Goal: Check status

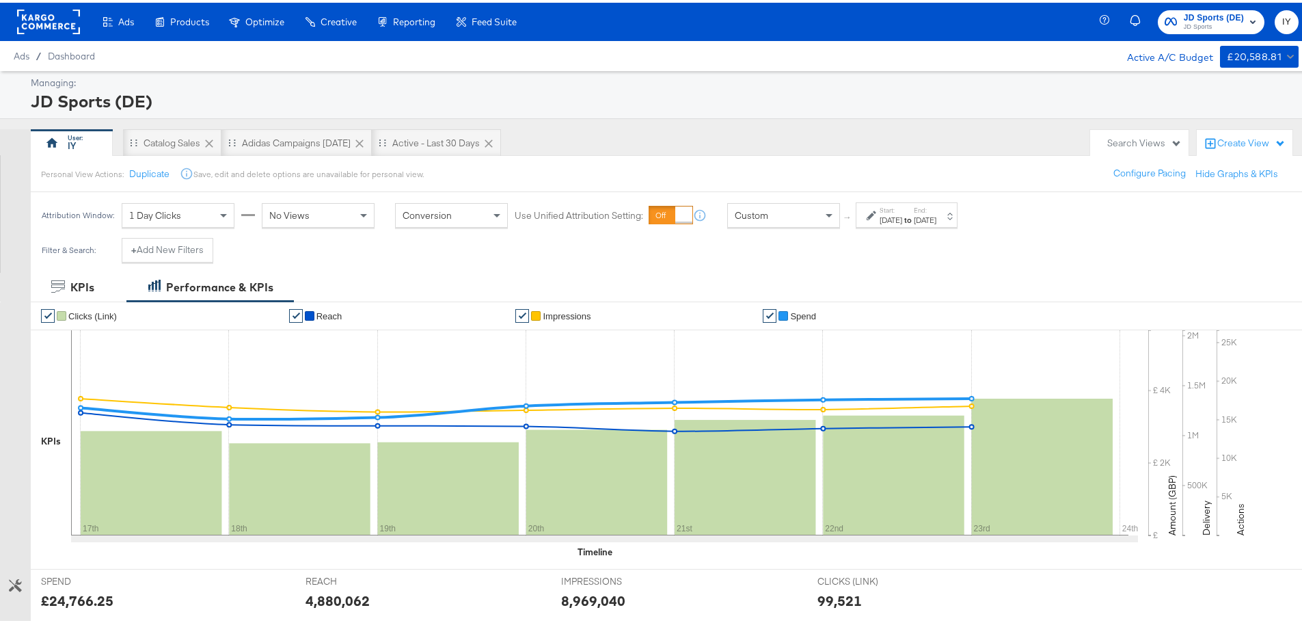
click at [1245, 25] on rect "button" at bounding box center [1253, 19] width 16 height 16
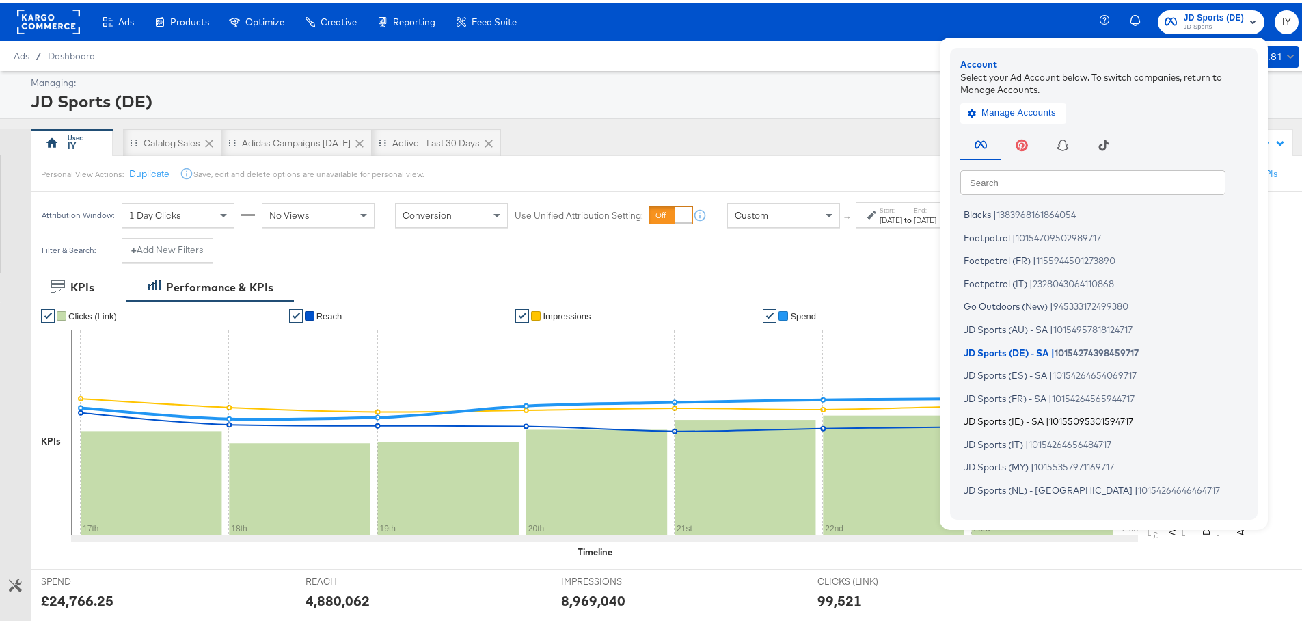
scroll to position [68, 0]
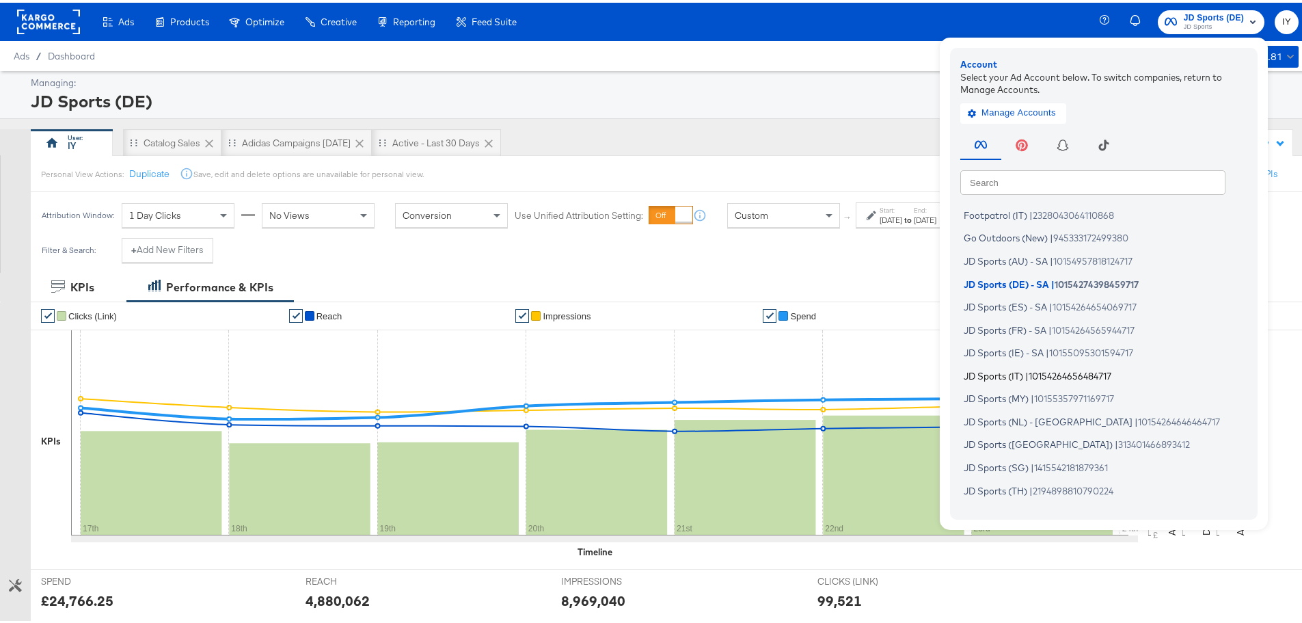
click at [1014, 369] on span "JD Sports (IT)" at bounding box center [993, 372] width 59 height 11
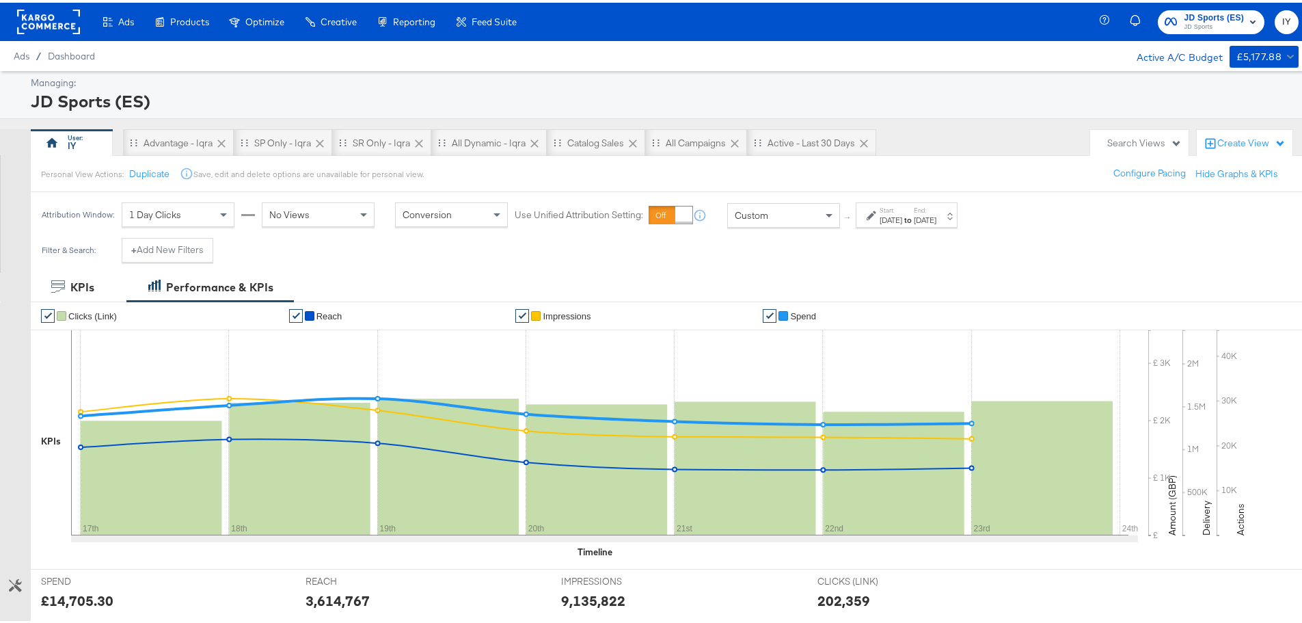
click at [902, 210] on label "Start:" at bounding box center [891, 207] width 23 height 9
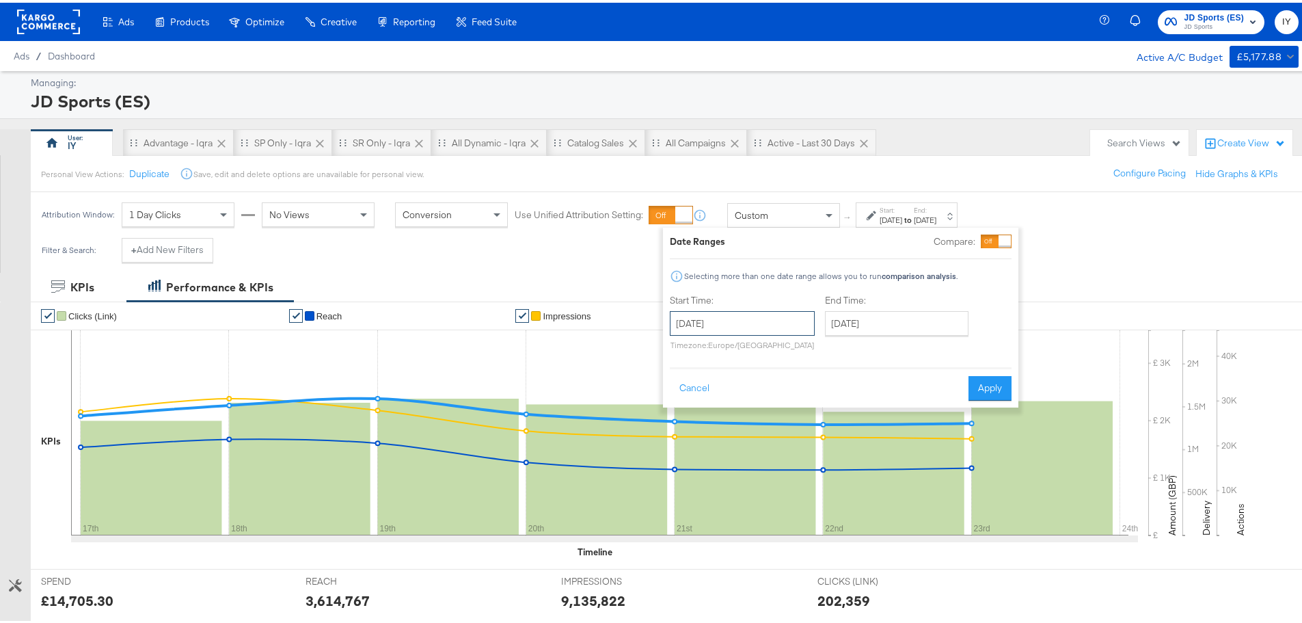
click at [699, 321] on input "[DATE]" at bounding box center [742, 320] width 145 height 25
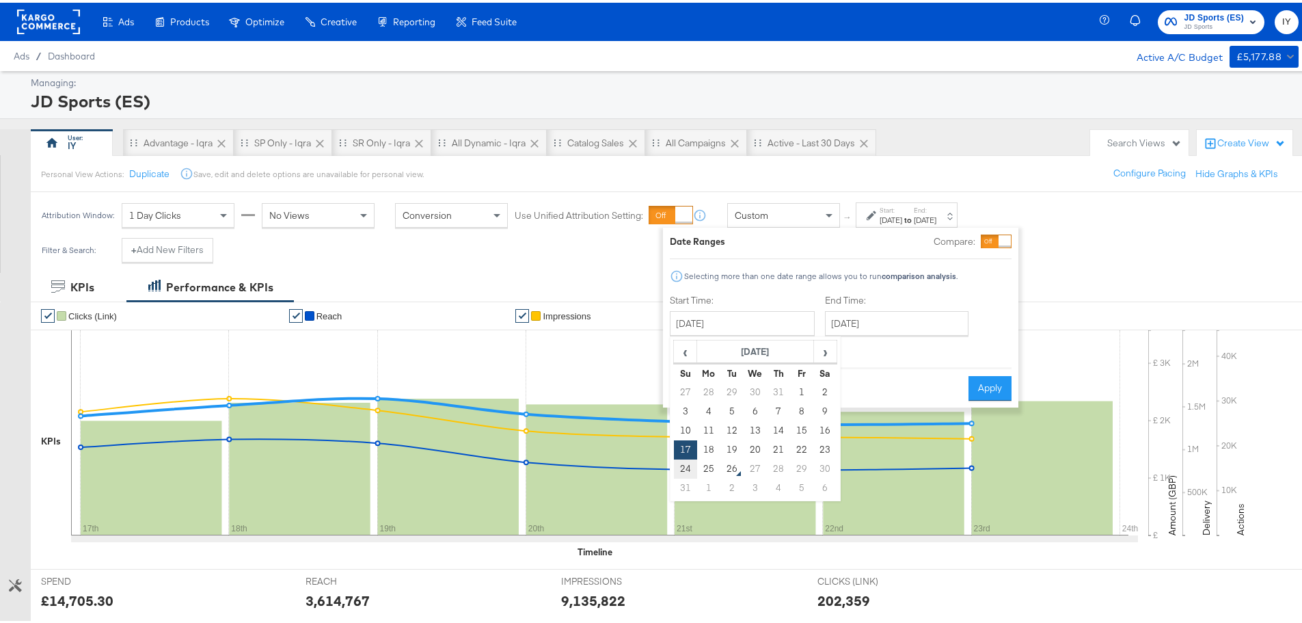
click at [688, 465] on td "24" at bounding box center [685, 466] width 23 height 19
type input "[DATE]"
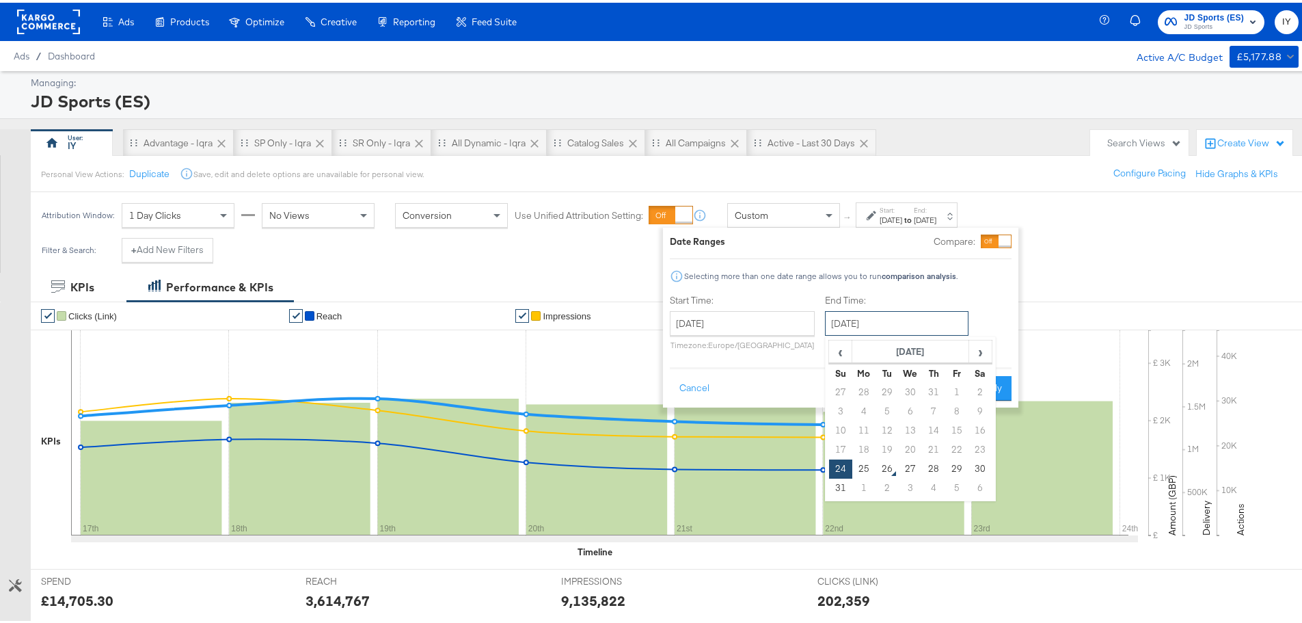
click at [934, 320] on input "[DATE]" at bounding box center [897, 320] width 144 height 25
click at [844, 469] on td "24" at bounding box center [840, 466] width 23 height 19
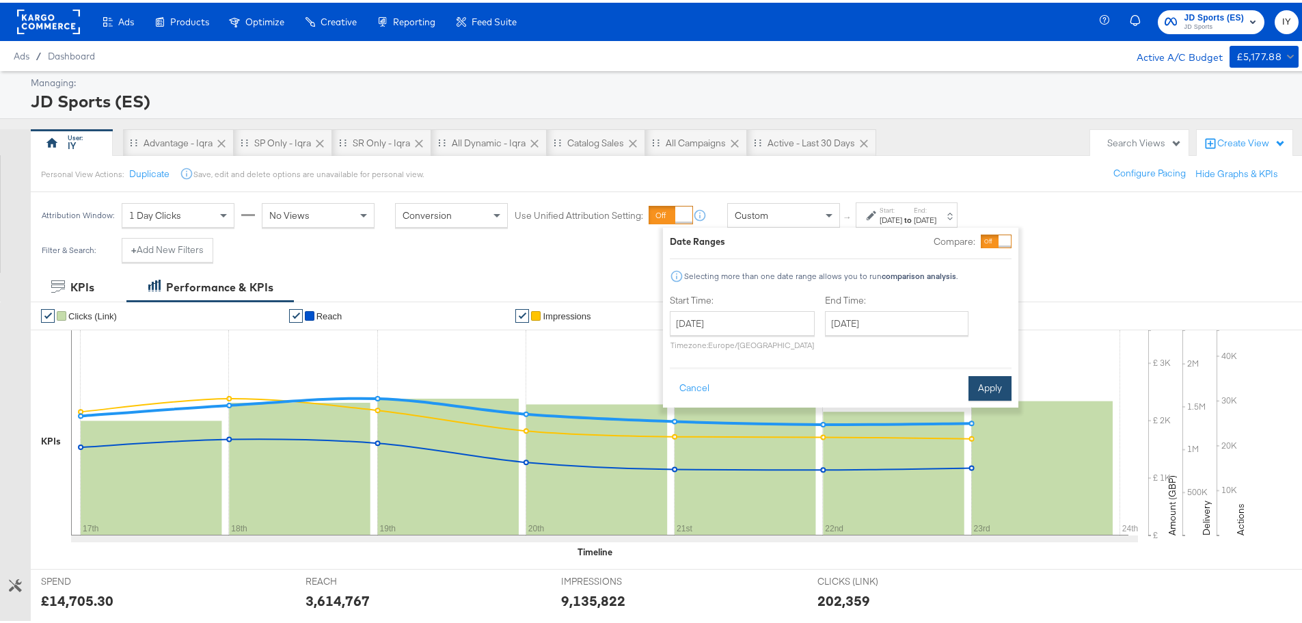
click at [992, 383] on button "Apply" at bounding box center [990, 385] width 43 height 25
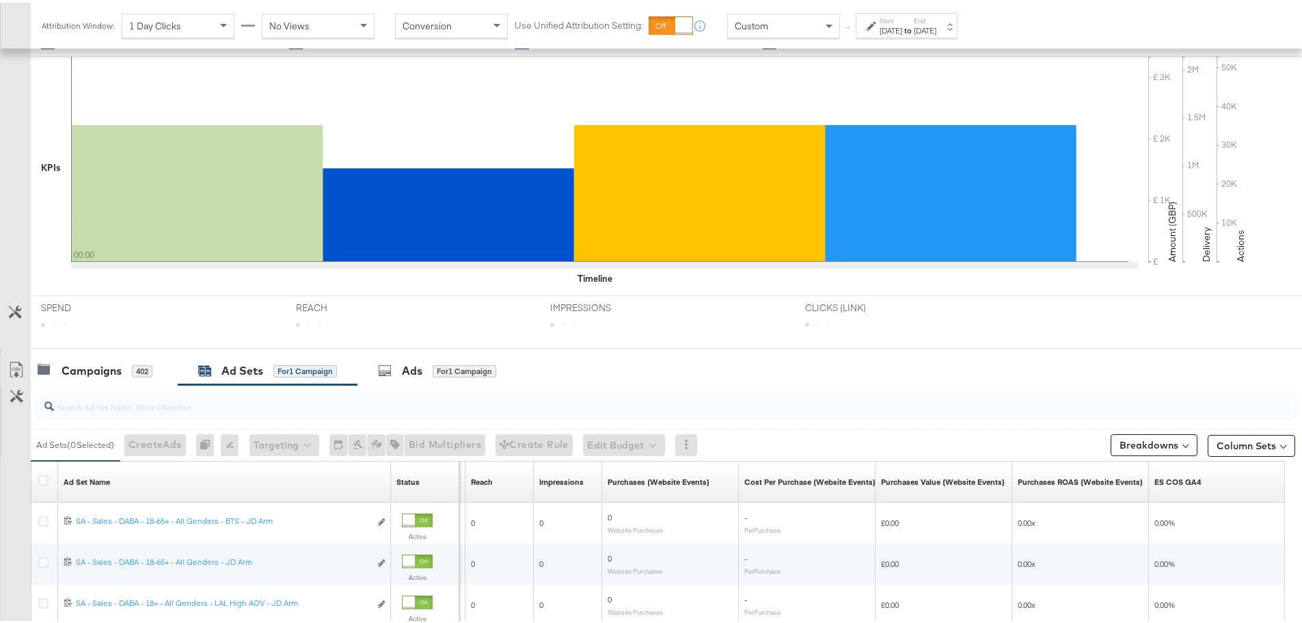
scroll to position [339, 0]
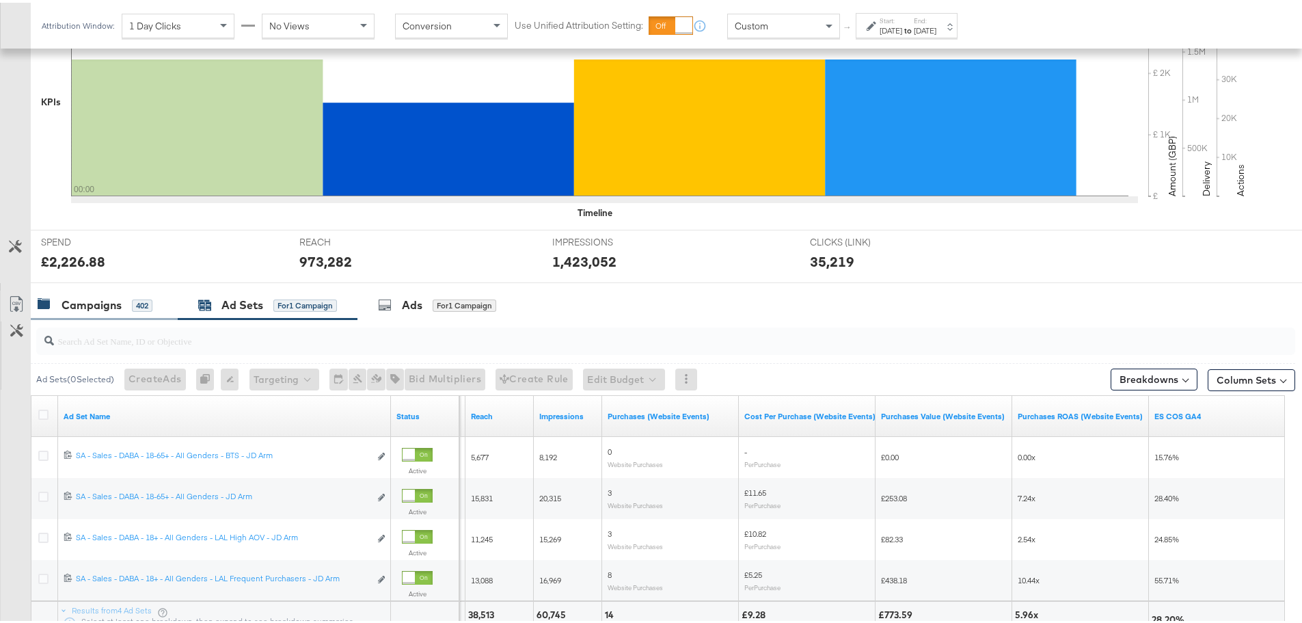
click at [83, 304] on div "Campaigns" at bounding box center [92, 303] width 60 height 16
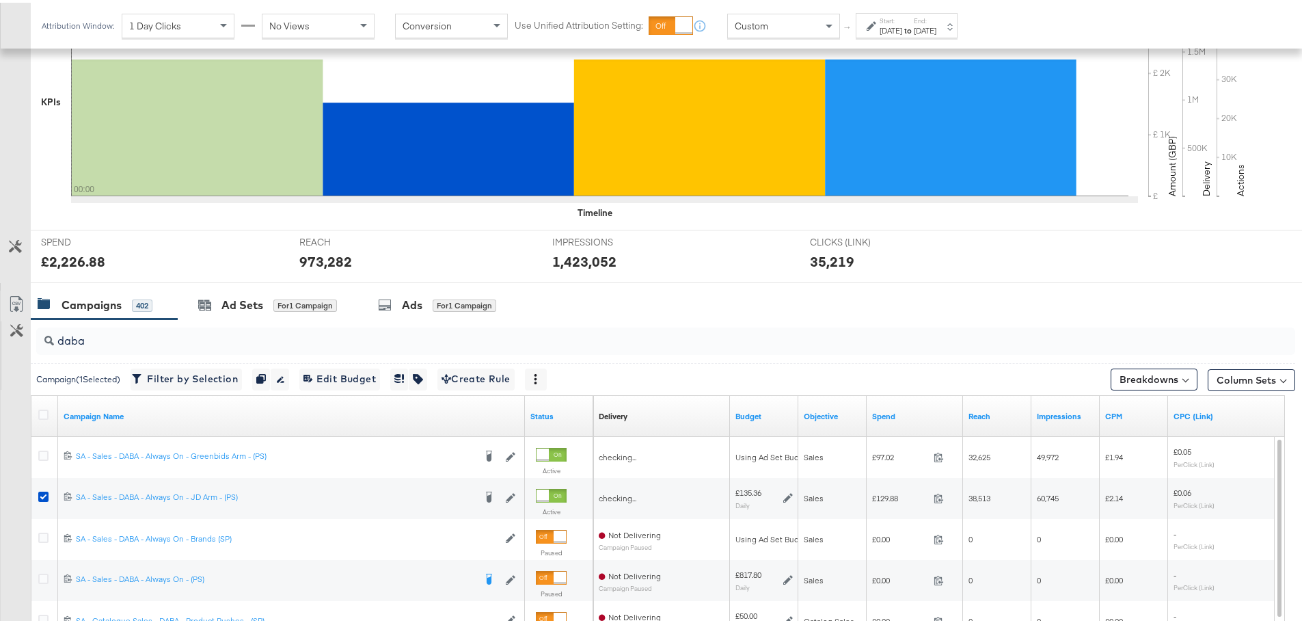
click at [96, 336] on input "daba" at bounding box center [617, 332] width 1126 height 27
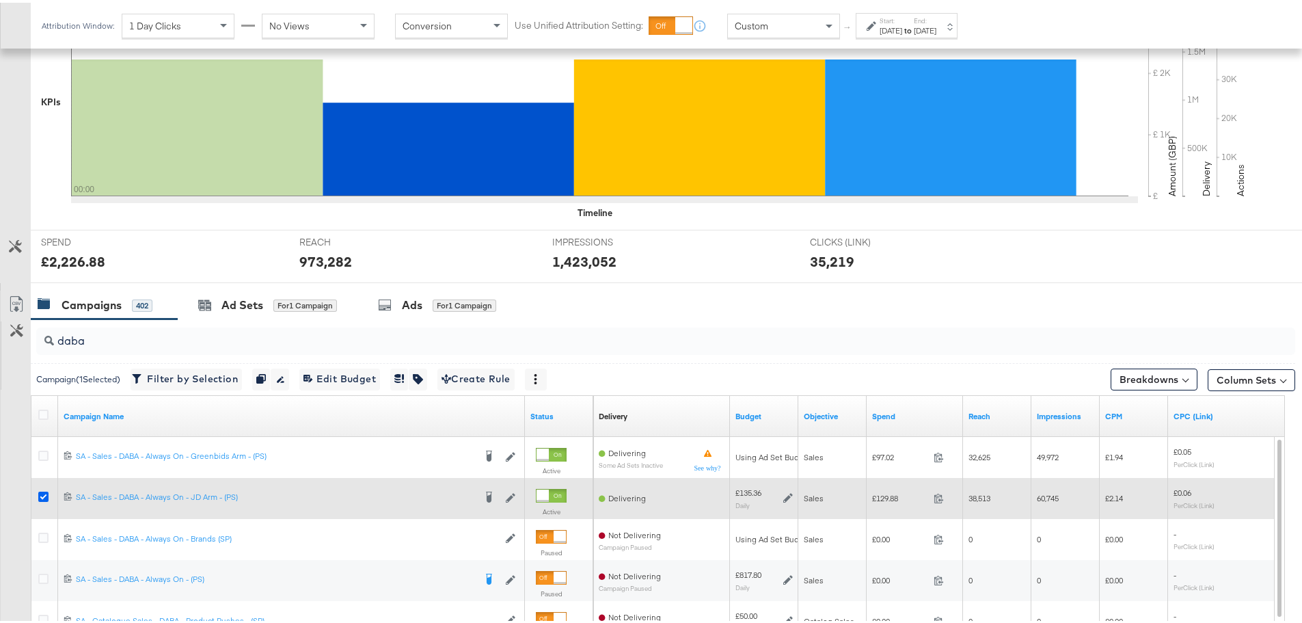
click at [42, 493] on icon at bounding box center [43, 494] width 10 height 10
click at [0, 0] on input "checkbox" at bounding box center [0, 0] width 0 height 0
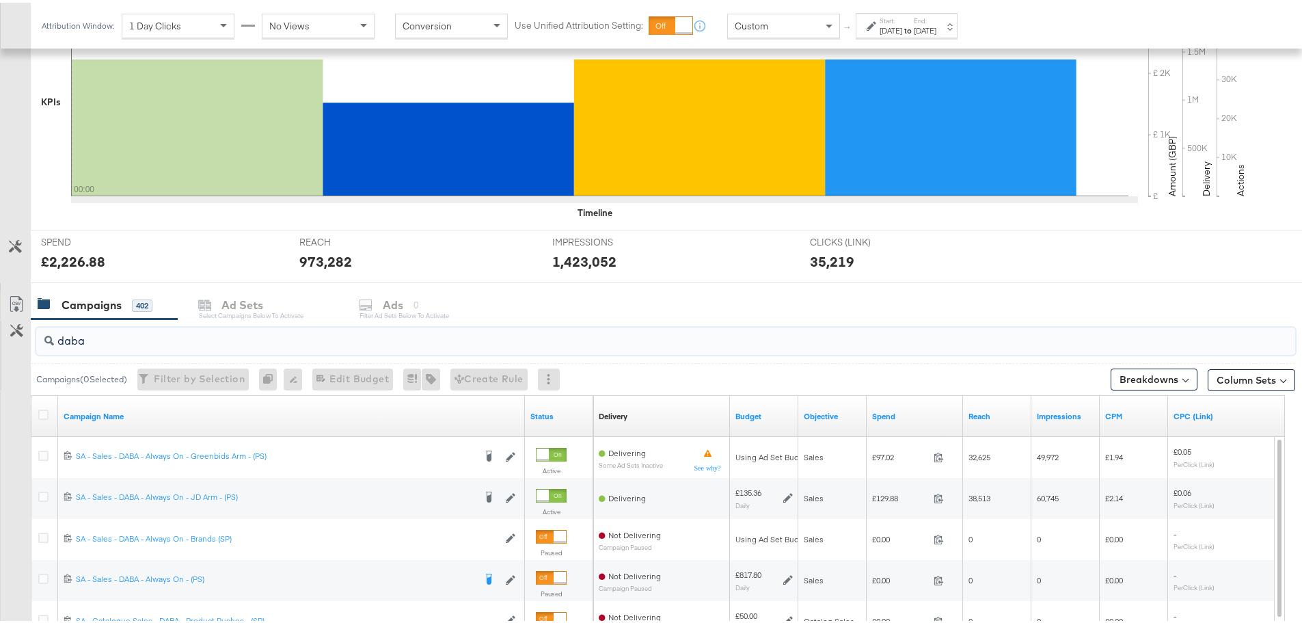
drag, startPoint x: 77, startPoint y: 336, endPoint x: 5, endPoint y: 347, distance: 72.6
click at [5, 347] on div "daba Campaigns ( 0 Selected) Filter by Selection Filter 0 campaigns 0 Rename 0 …" at bounding box center [647, 559] width 1295 height 486
type input "d"
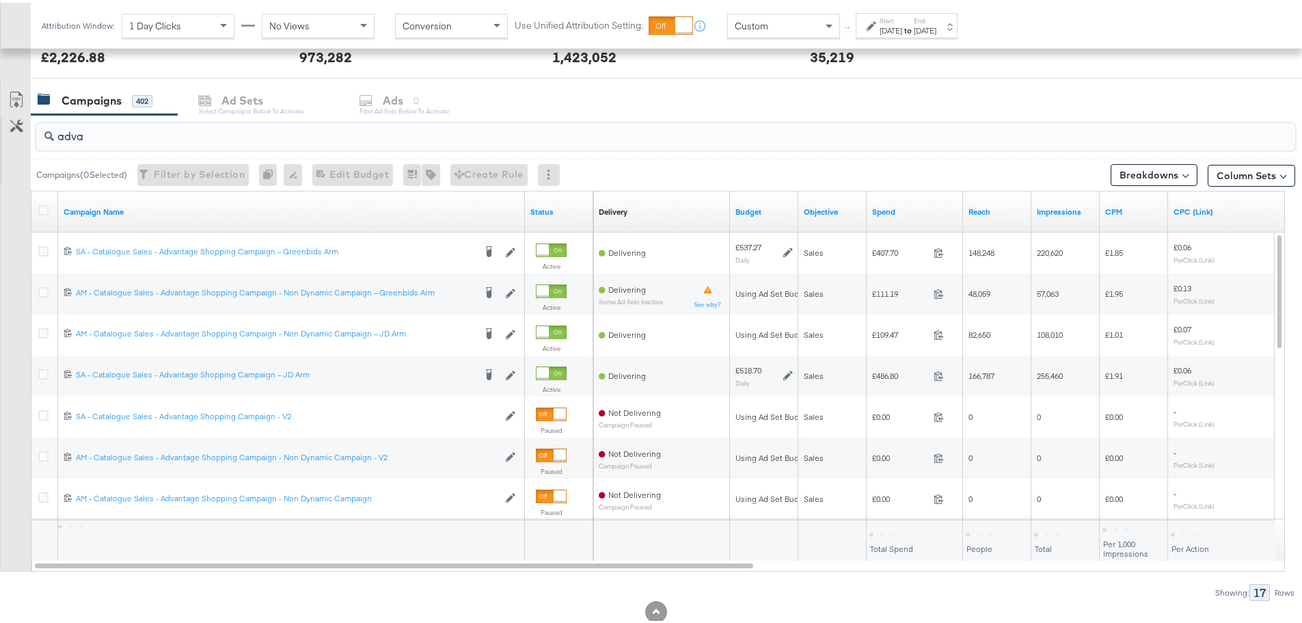
scroll to position [544, 0]
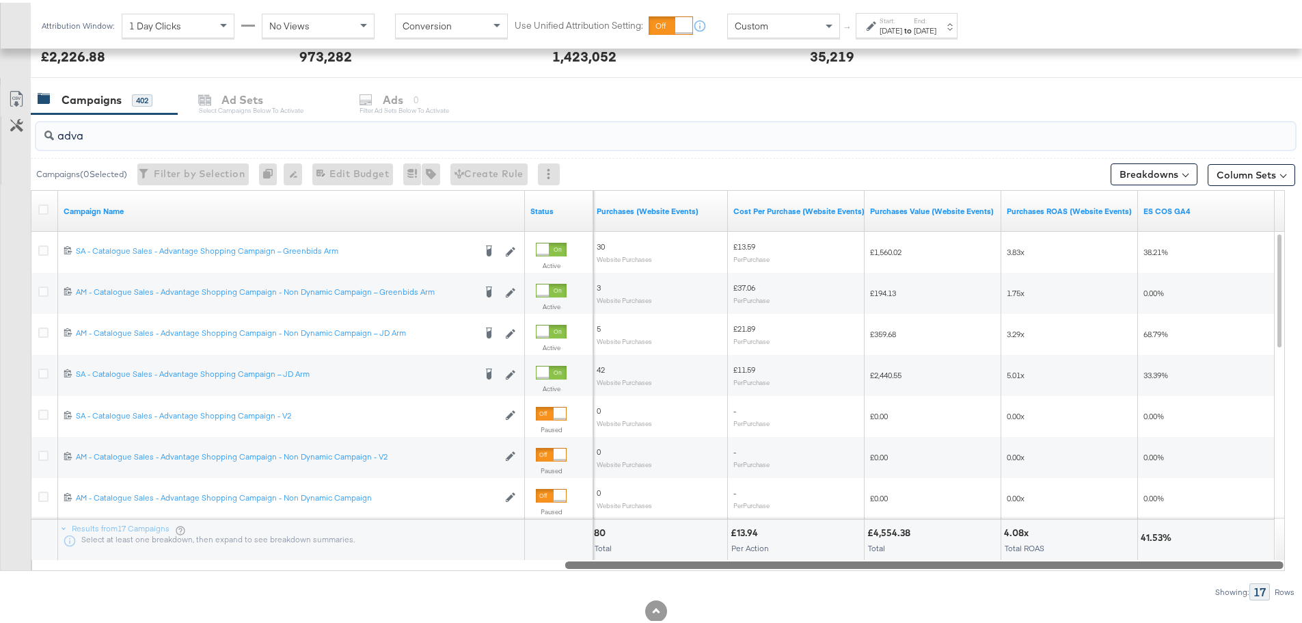
drag, startPoint x: 364, startPoint y: 559, endPoint x: 1044, endPoint y: 571, distance: 680.3
click at [1044, 571] on div "adva Campaigns ( 0 Selected) Filter by Selection Filter 0 campaigns 0 Rename 0 …" at bounding box center [647, 354] width 1295 height 486
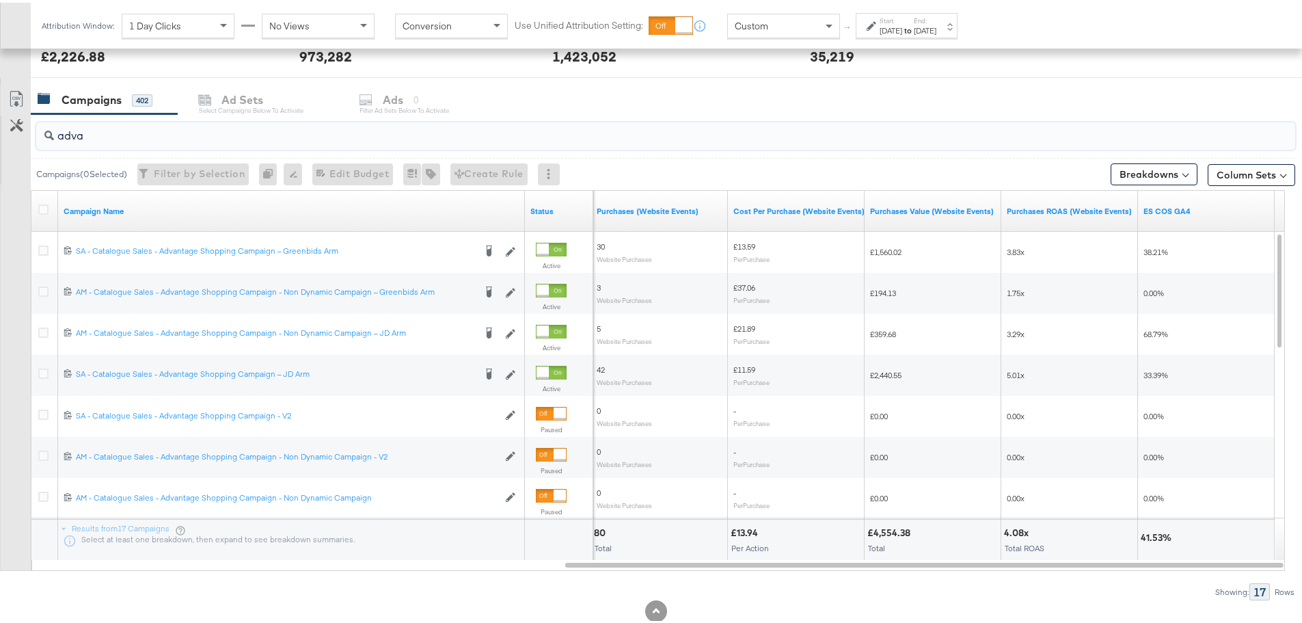
scroll to position [66, 0]
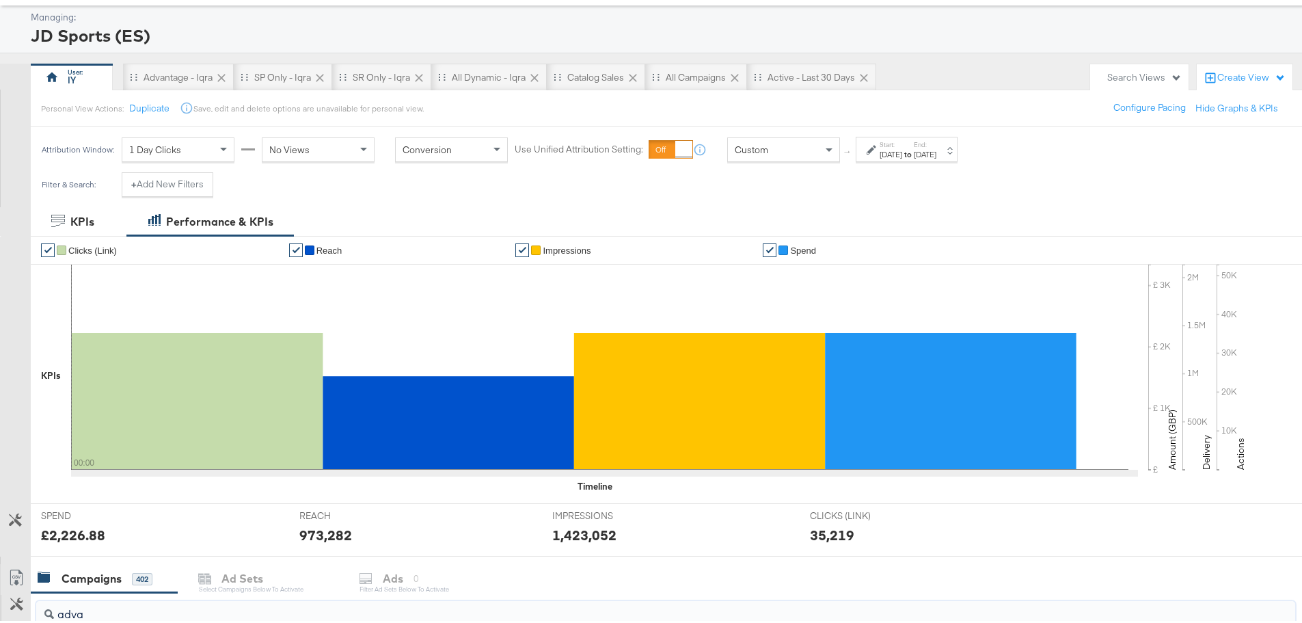
type input "adva"
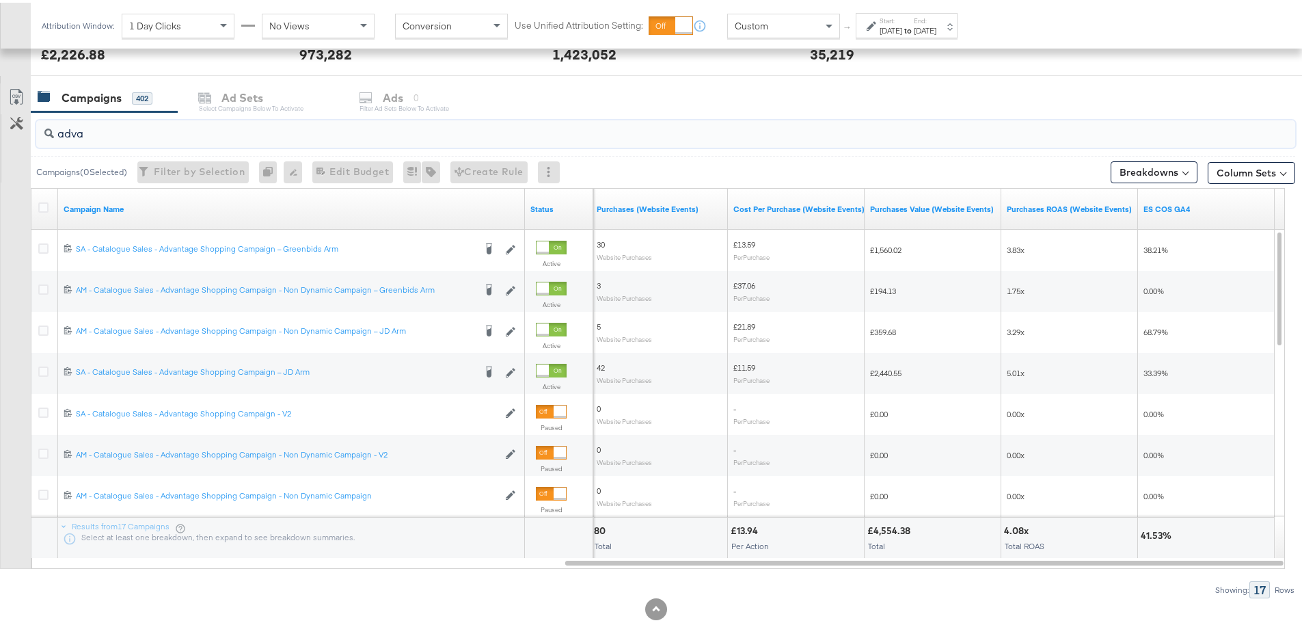
scroll to position [547, 0]
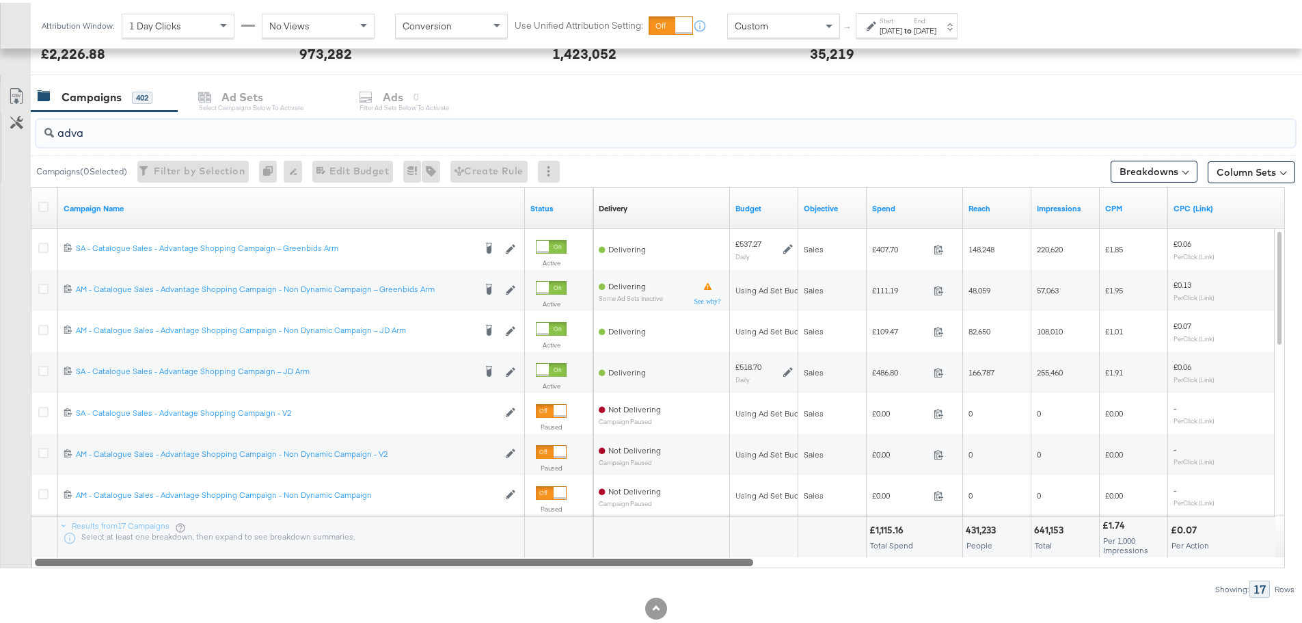
drag, startPoint x: 800, startPoint y: 557, endPoint x: 109, endPoint y: 555, distance: 690.4
click at [109, 555] on div at bounding box center [394, 559] width 718 height 12
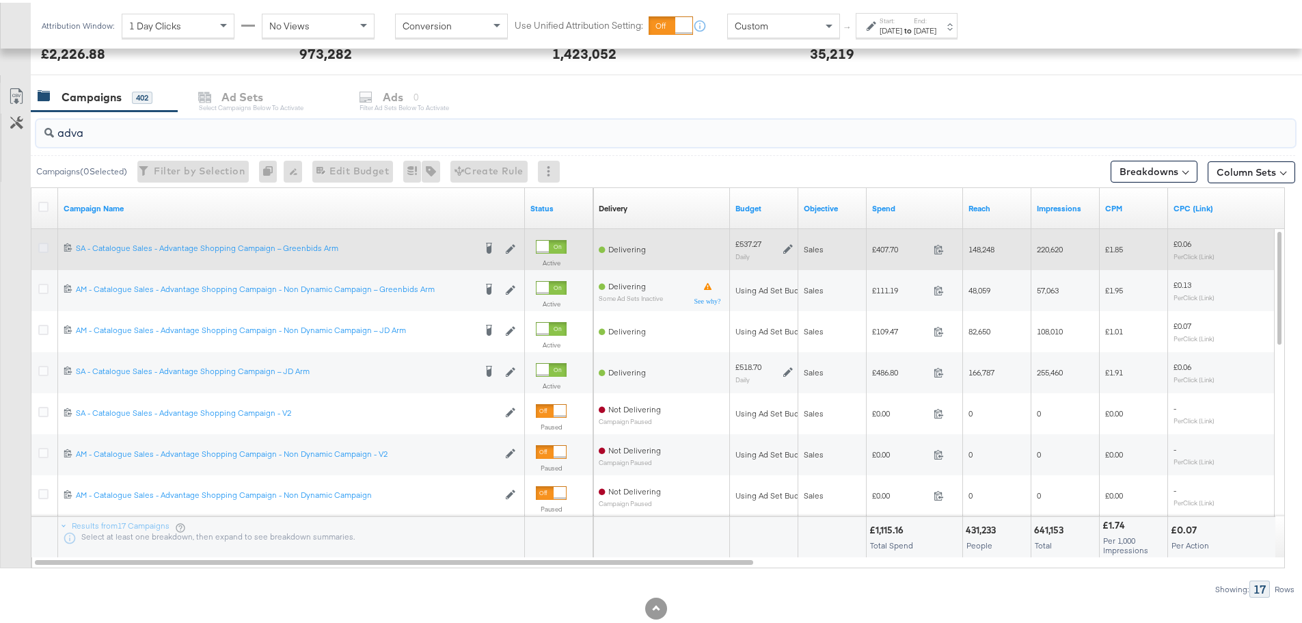
click at [46, 241] on icon at bounding box center [43, 245] width 10 height 10
click at [0, 0] on input "checkbox" at bounding box center [0, 0] width 0 height 0
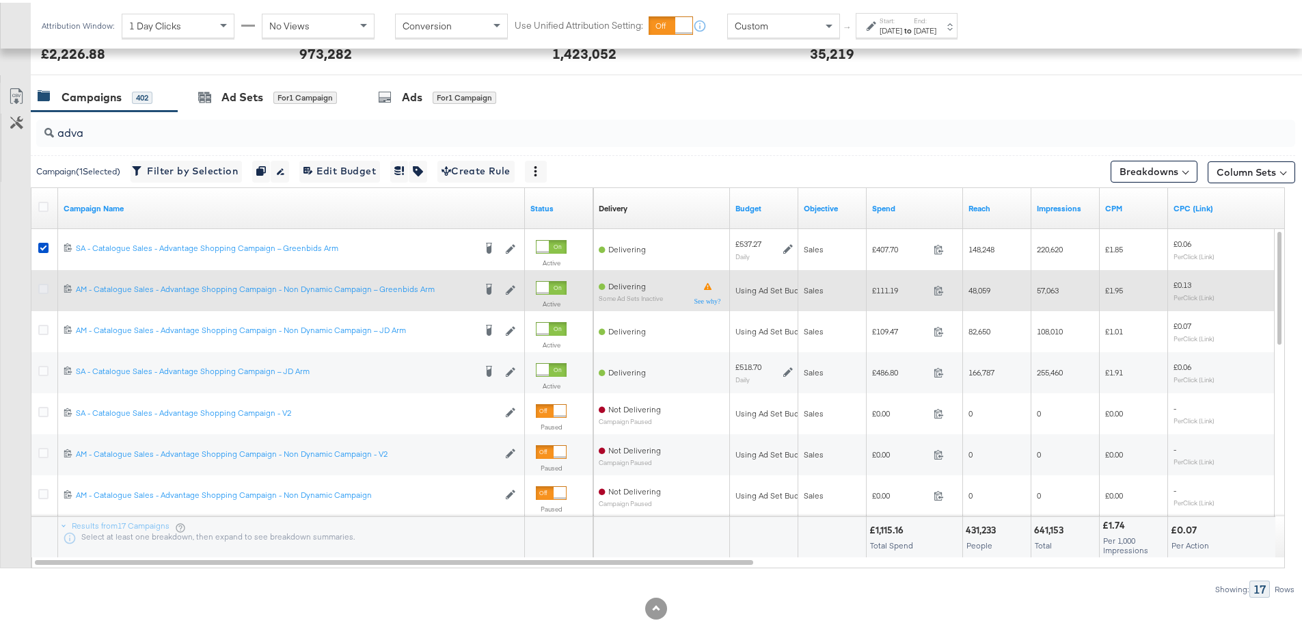
click at [44, 283] on icon at bounding box center [43, 286] width 10 height 10
click at [0, 0] on input "checkbox" at bounding box center [0, 0] width 0 height 0
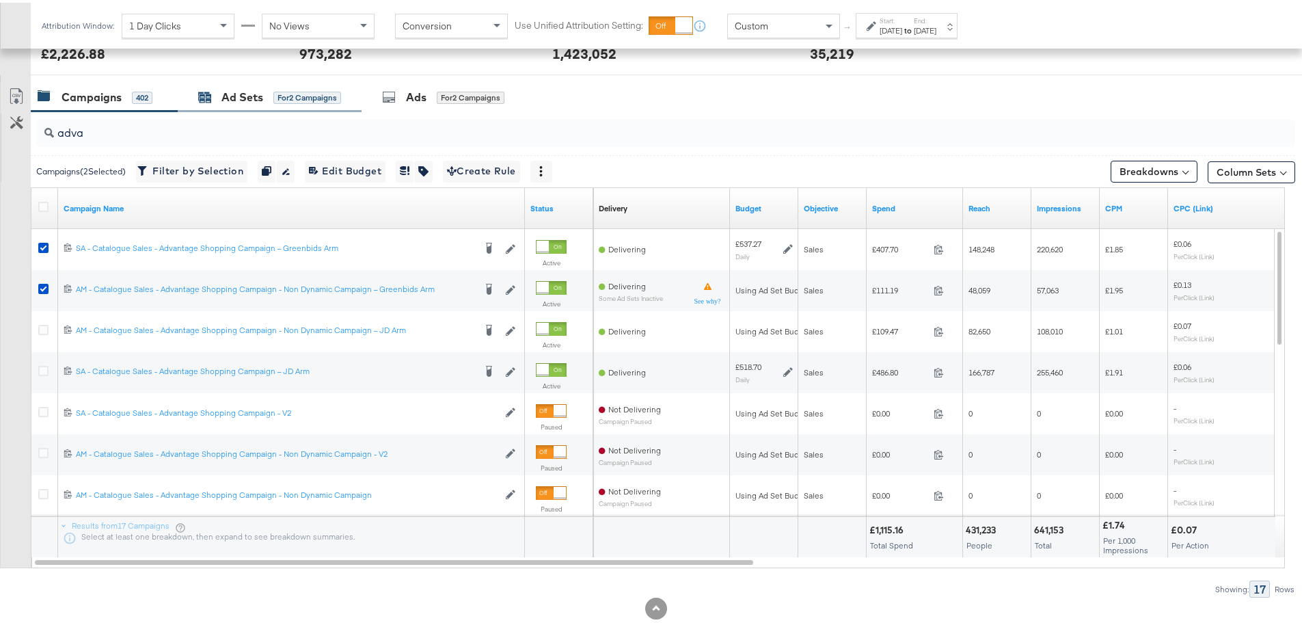
click at [245, 90] on div "Ad Sets" at bounding box center [242, 95] width 42 height 16
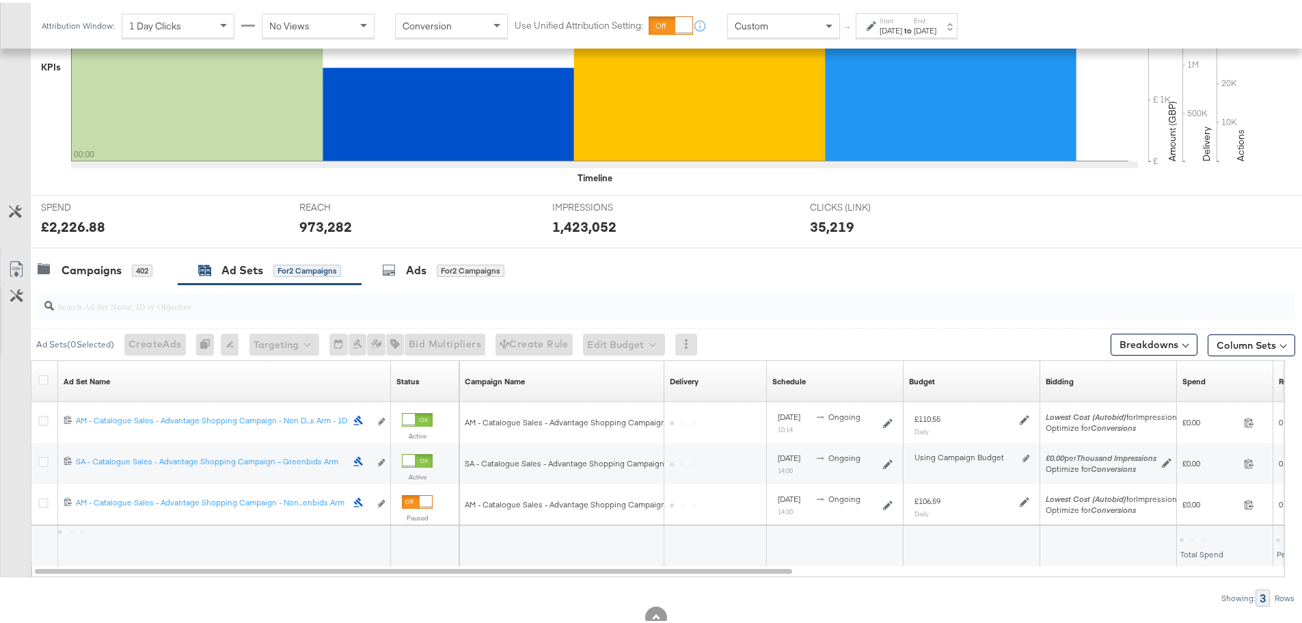
scroll to position [415, 0]
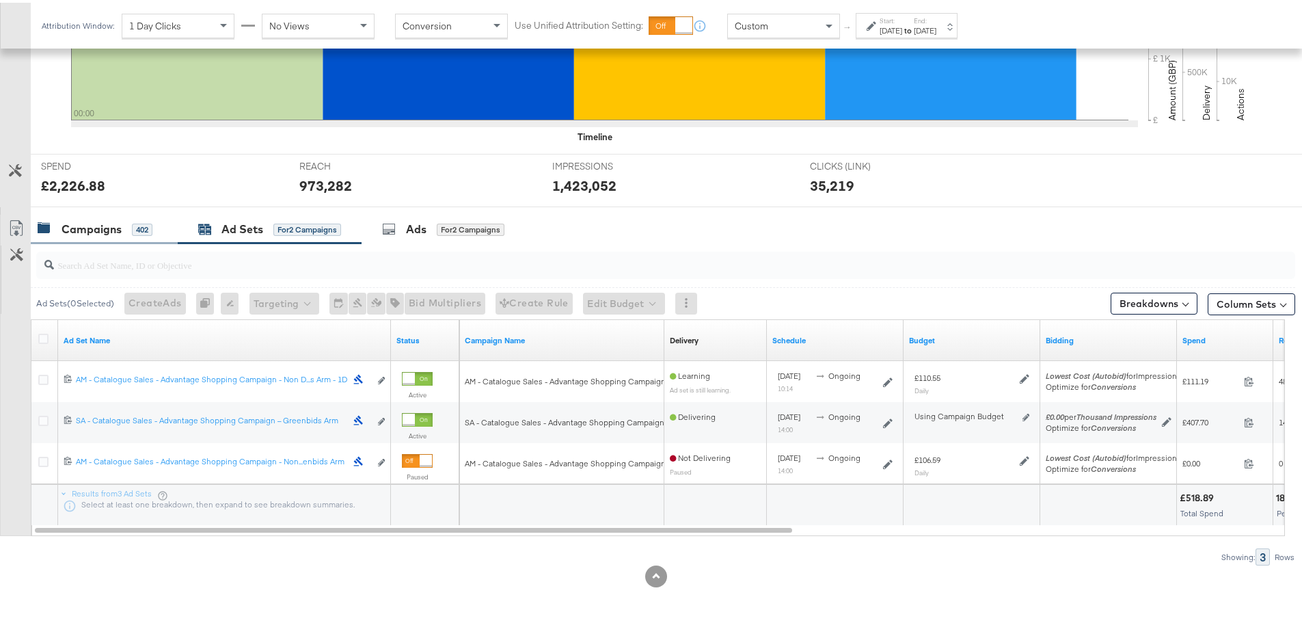
click at [99, 219] on div "Campaigns" at bounding box center [92, 227] width 60 height 16
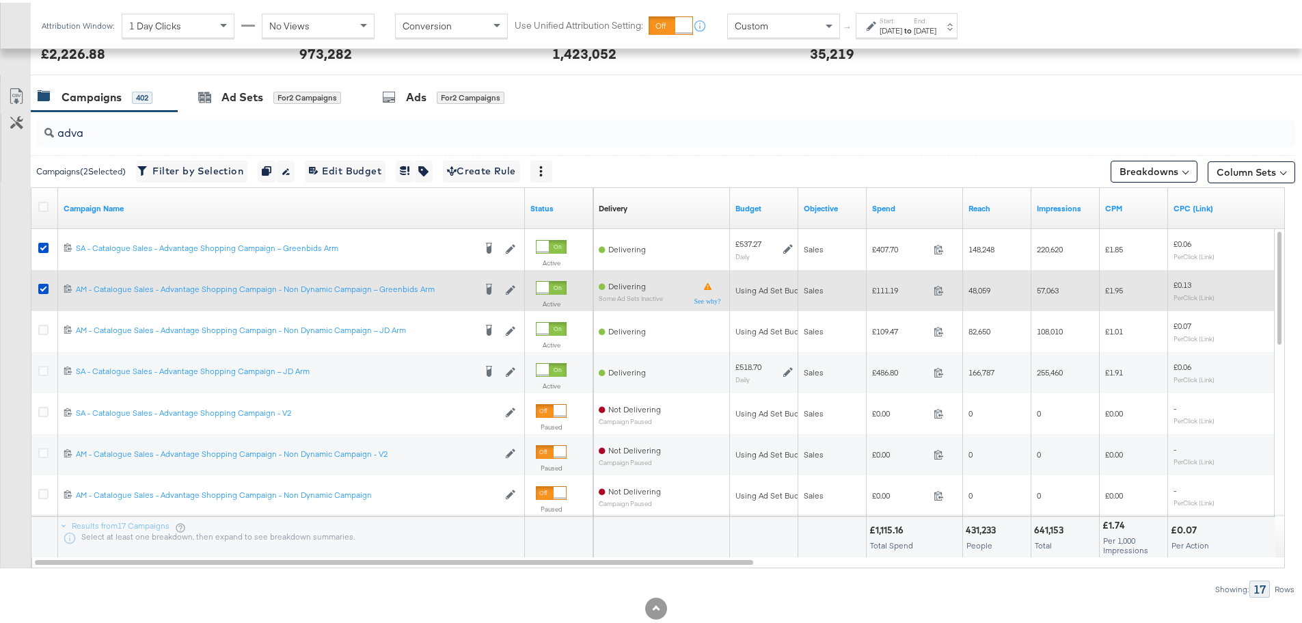
drag, startPoint x: 46, startPoint y: 242, endPoint x: 46, endPoint y: 272, distance: 30.1
click at [46, 242] on icon at bounding box center [43, 245] width 10 height 10
click at [0, 0] on input "checkbox" at bounding box center [0, 0] width 0 height 0
click at [45, 286] on icon at bounding box center [43, 286] width 10 height 10
click at [0, 0] on input "checkbox" at bounding box center [0, 0] width 0 height 0
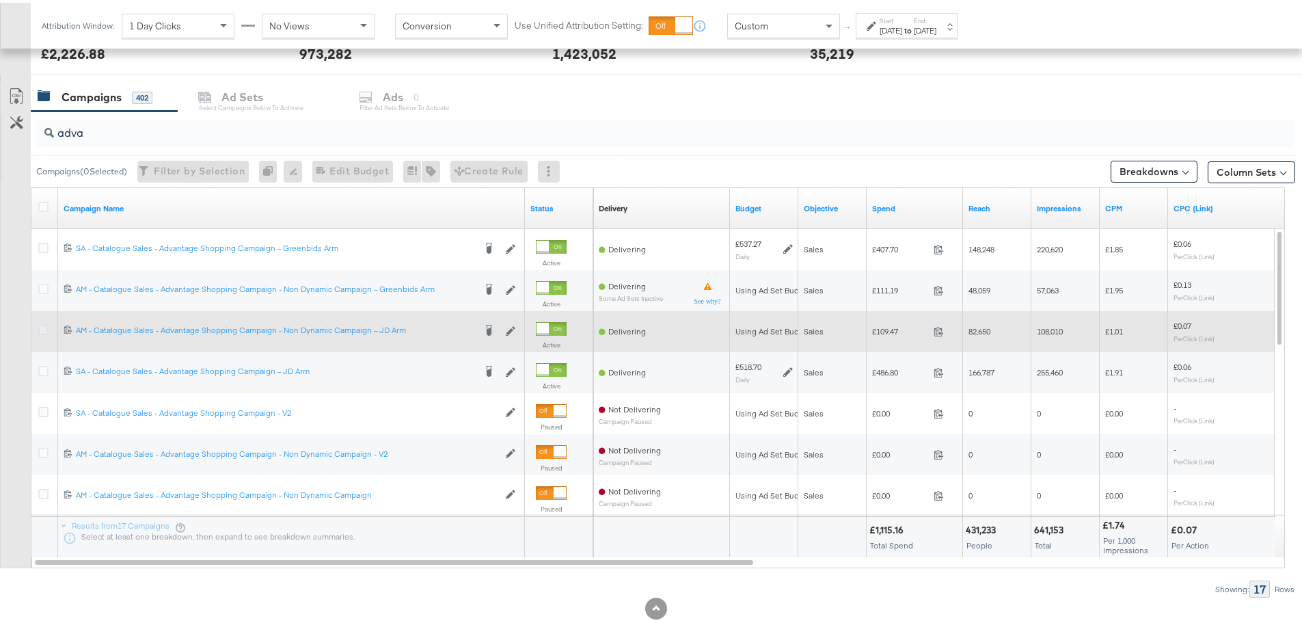
click at [45, 328] on icon at bounding box center [43, 327] width 10 height 10
click at [0, 0] on input "checkbox" at bounding box center [0, 0] width 0 height 0
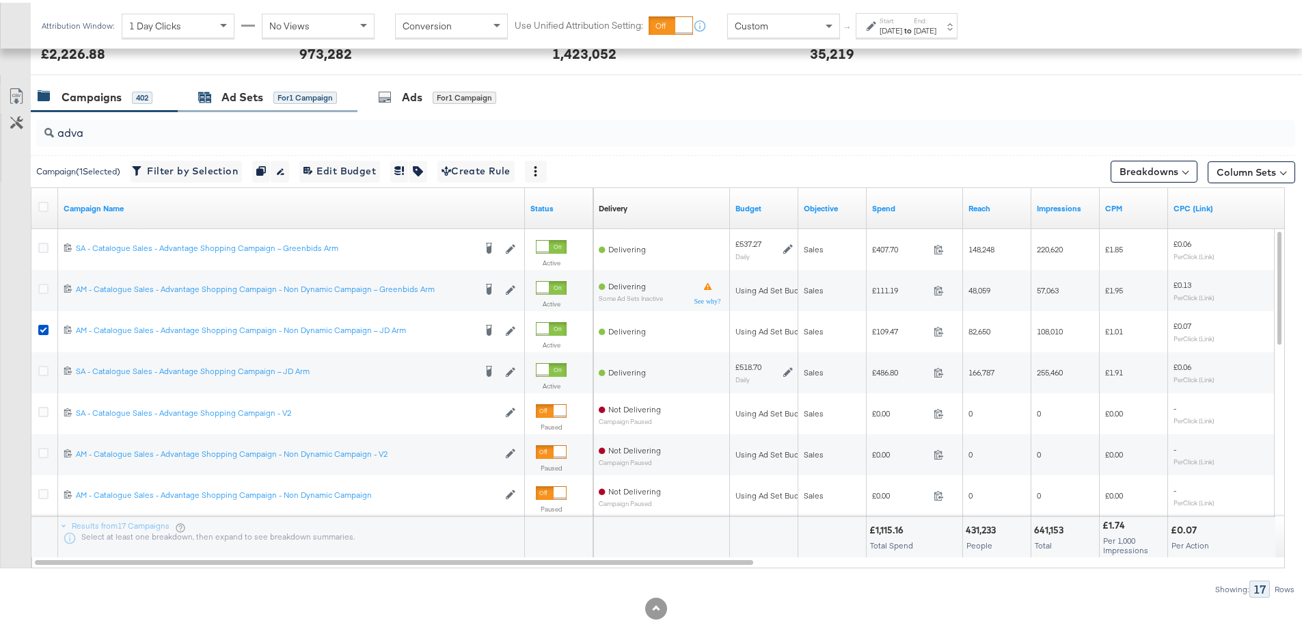
click at [230, 97] on div "Ad Sets" at bounding box center [242, 95] width 42 height 16
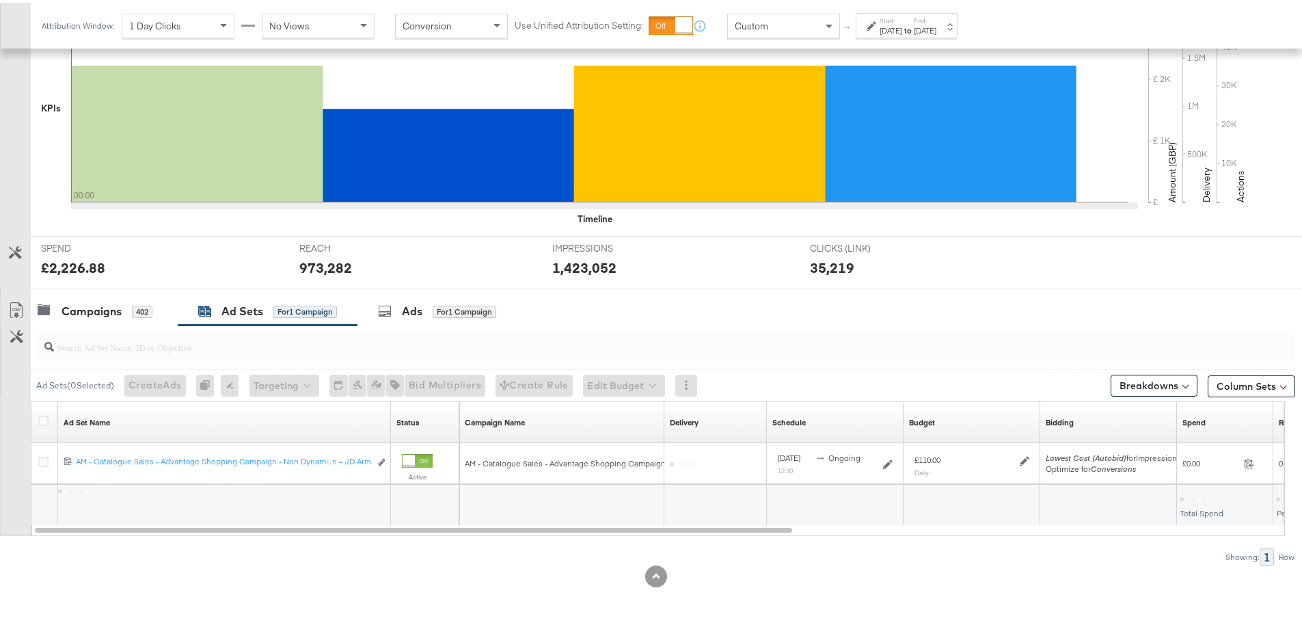
scroll to position [333, 0]
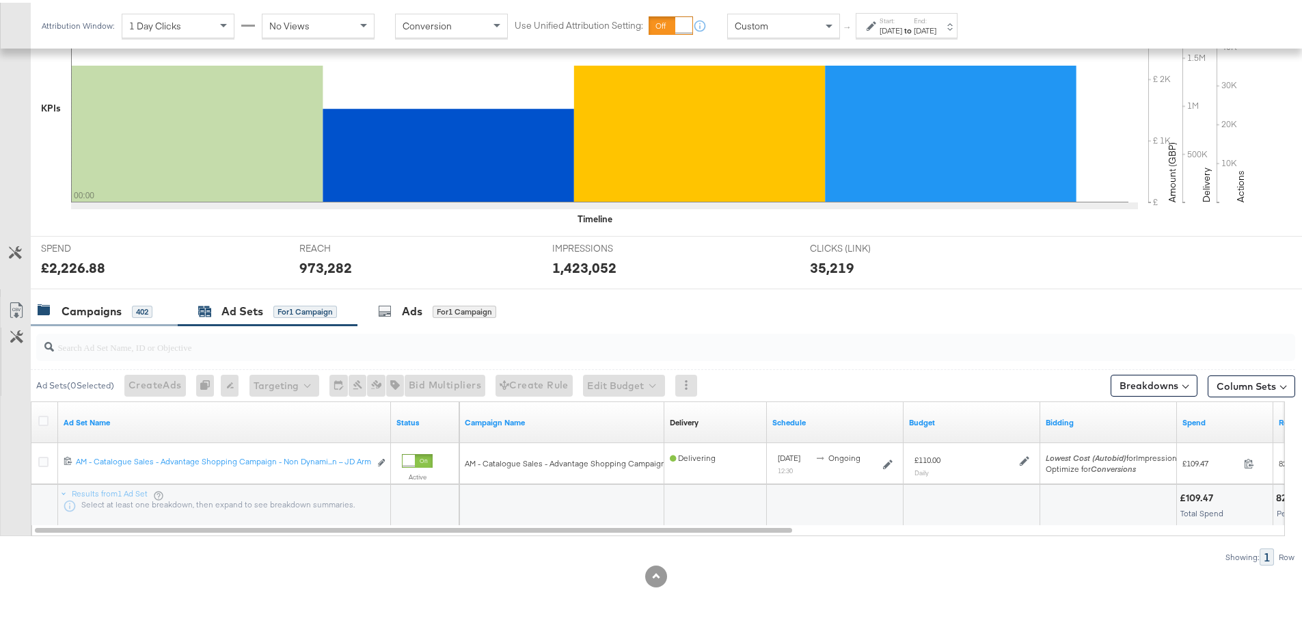
click at [96, 304] on div "Campaigns" at bounding box center [92, 309] width 60 height 16
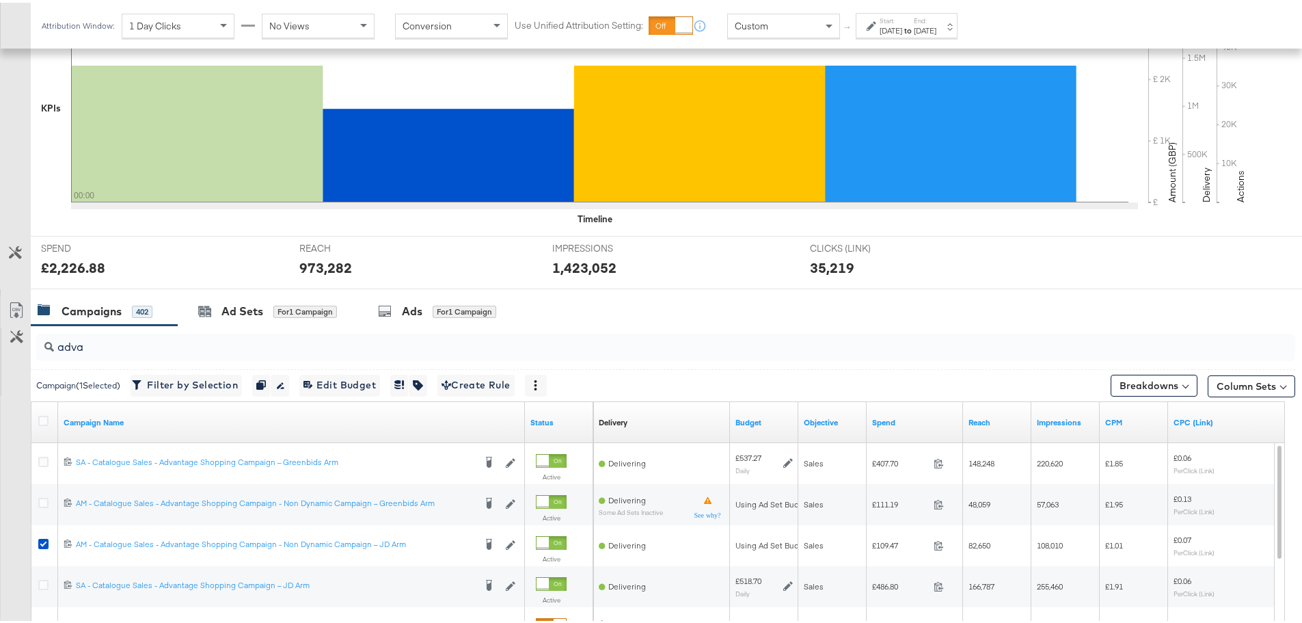
scroll to position [547, 0]
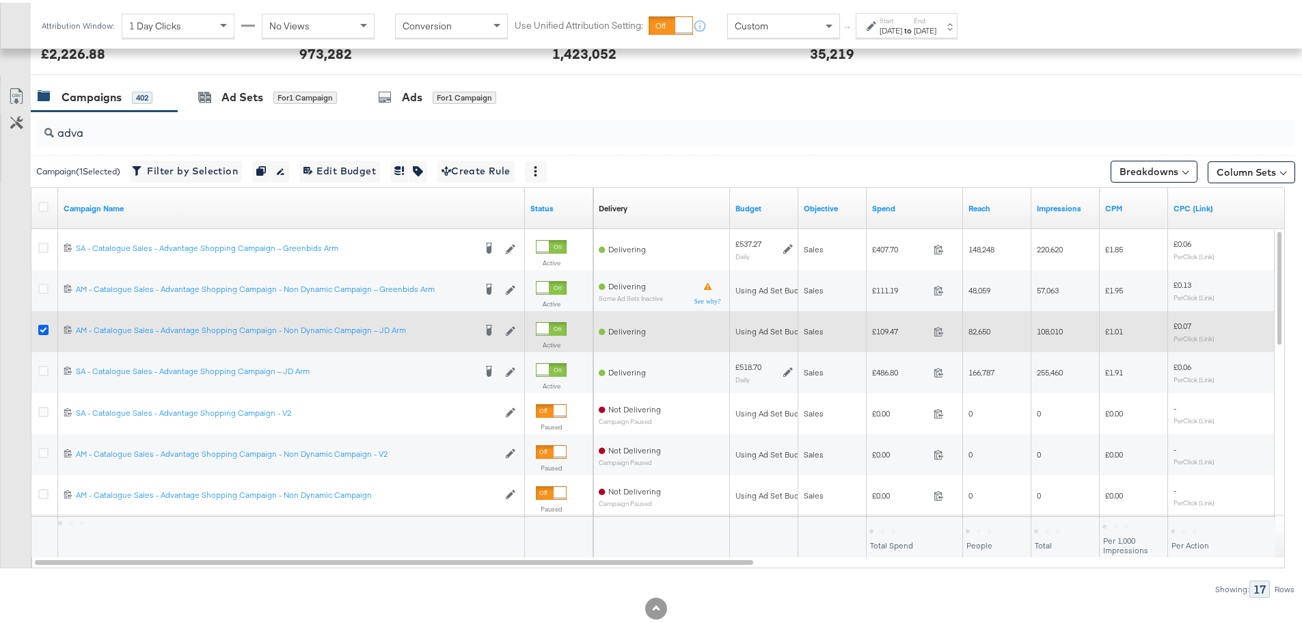
click at [41, 325] on icon at bounding box center [43, 327] width 10 height 10
click at [0, 0] on input "checkbox" at bounding box center [0, 0] width 0 height 0
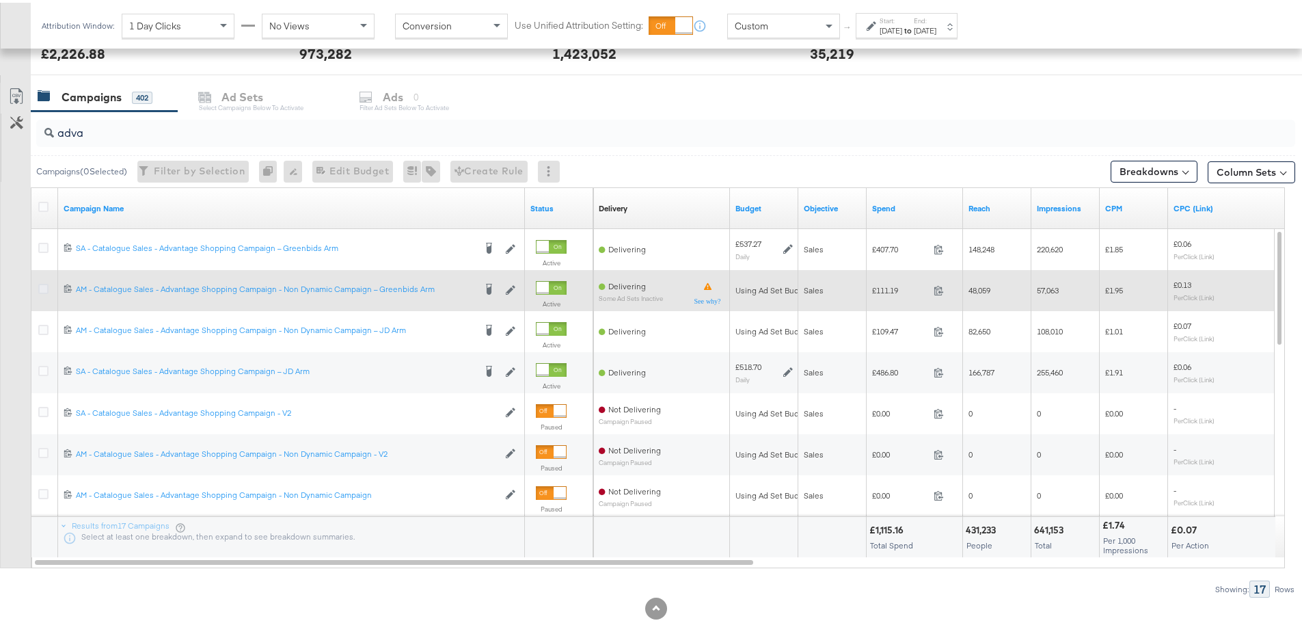
click at [38, 284] on icon at bounding box center [43, 286] width 10 height 10
click at [0, 0] on input "checkbox" at bounding box center [0, 0] width 0 height 0
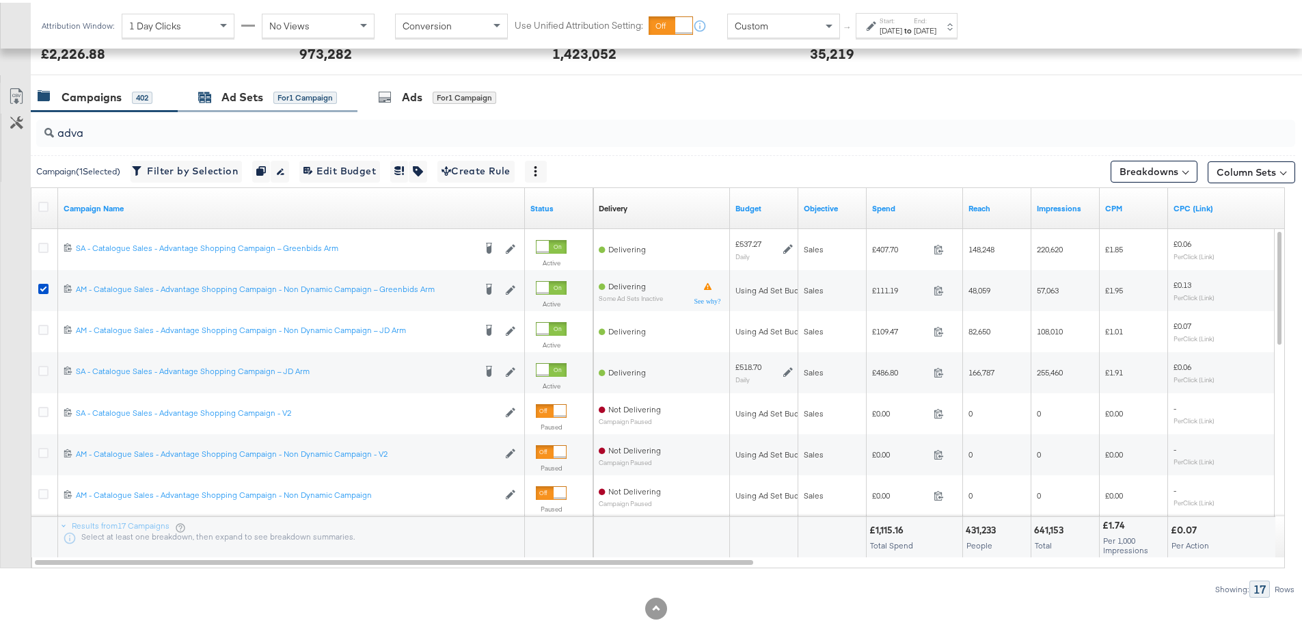
click at [240, 91] on div "Ad Sets" at bounding box center [242, 95] width 42 height 16
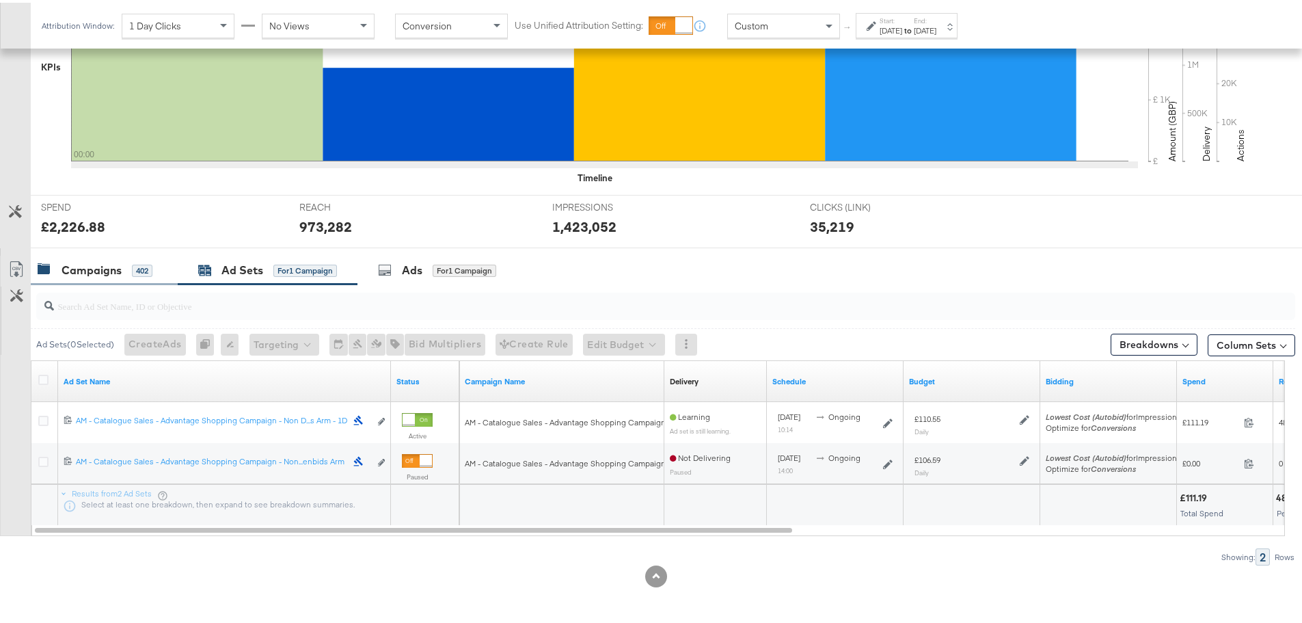
click at [66, 270] on div "Campaigns" at bounding box center [92, 268] width 60 height 16
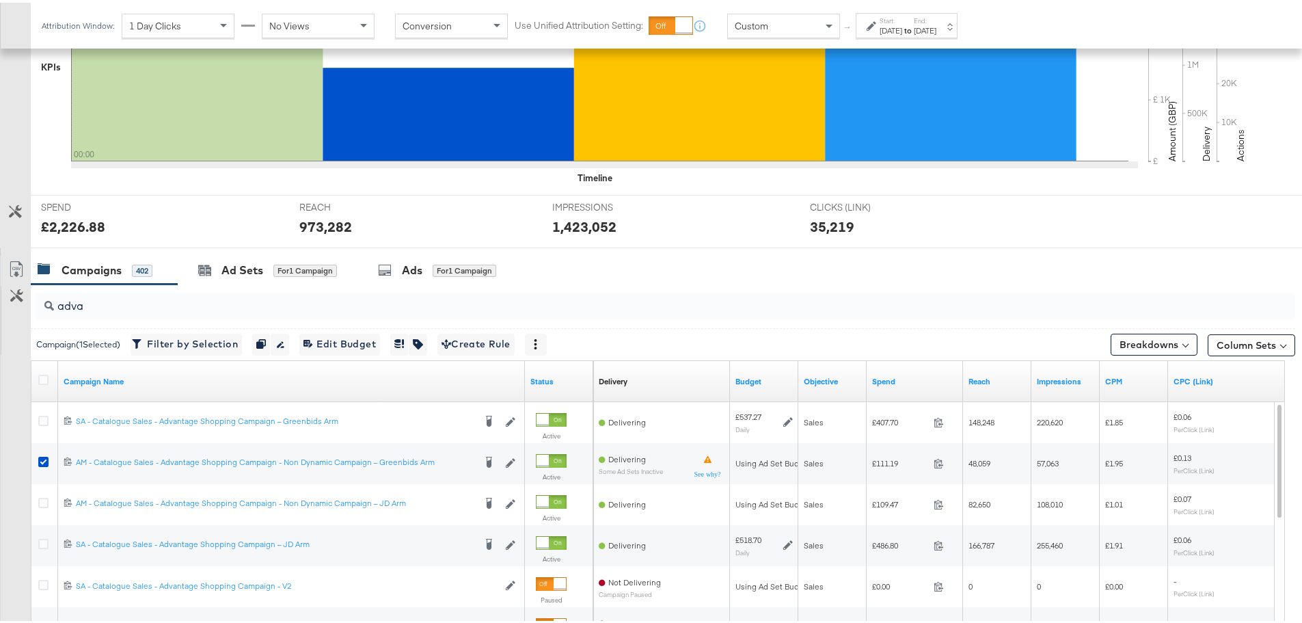
scroll to position [547, 0]
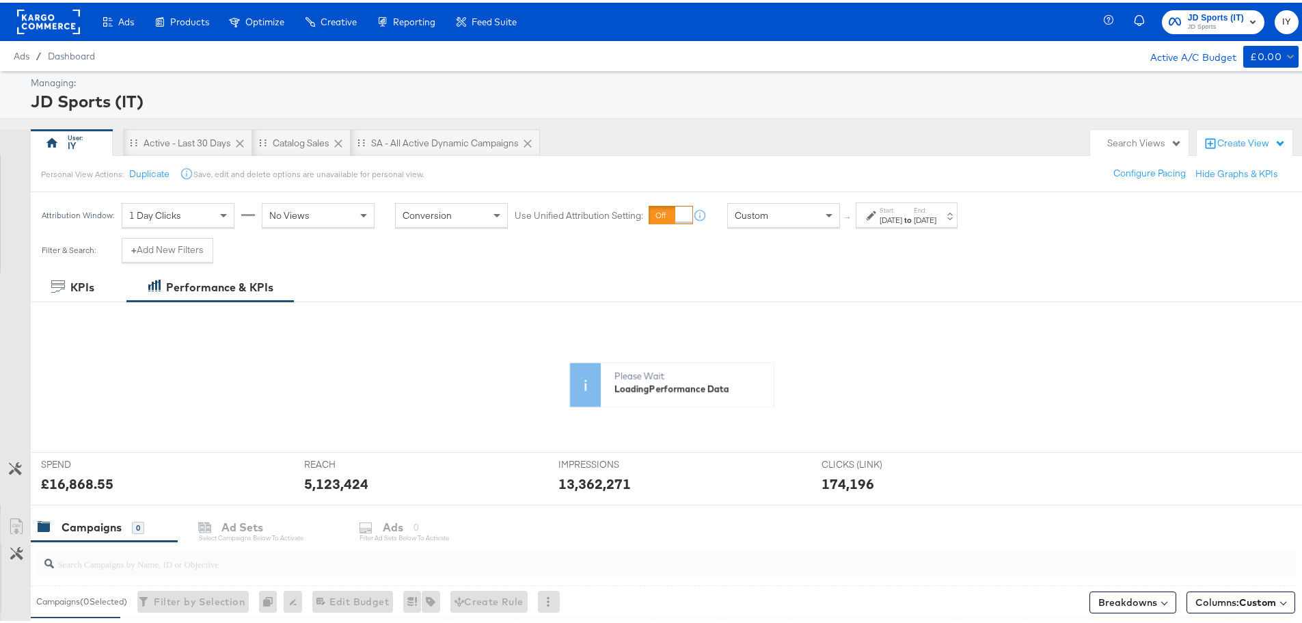
click at [877, 211] on div at bounding box center [873, 213] width 13 height 10
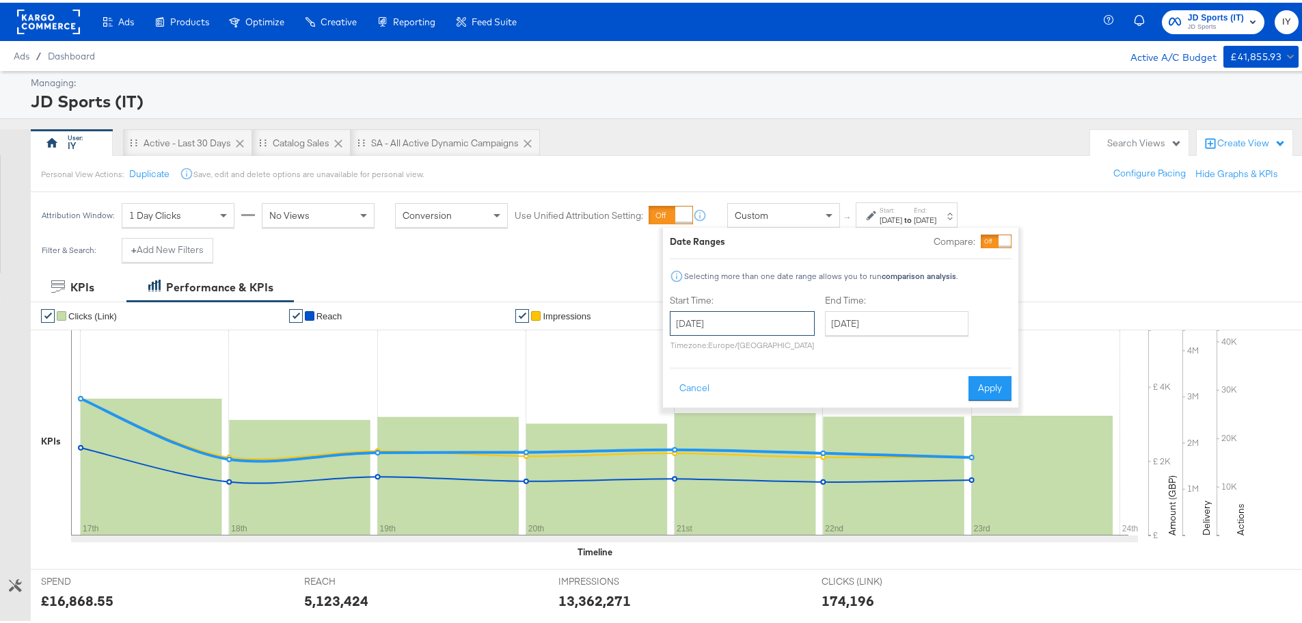
click at [717, 314] on input "[DATE]" at bounding box center [742, 320] width 145 height 25
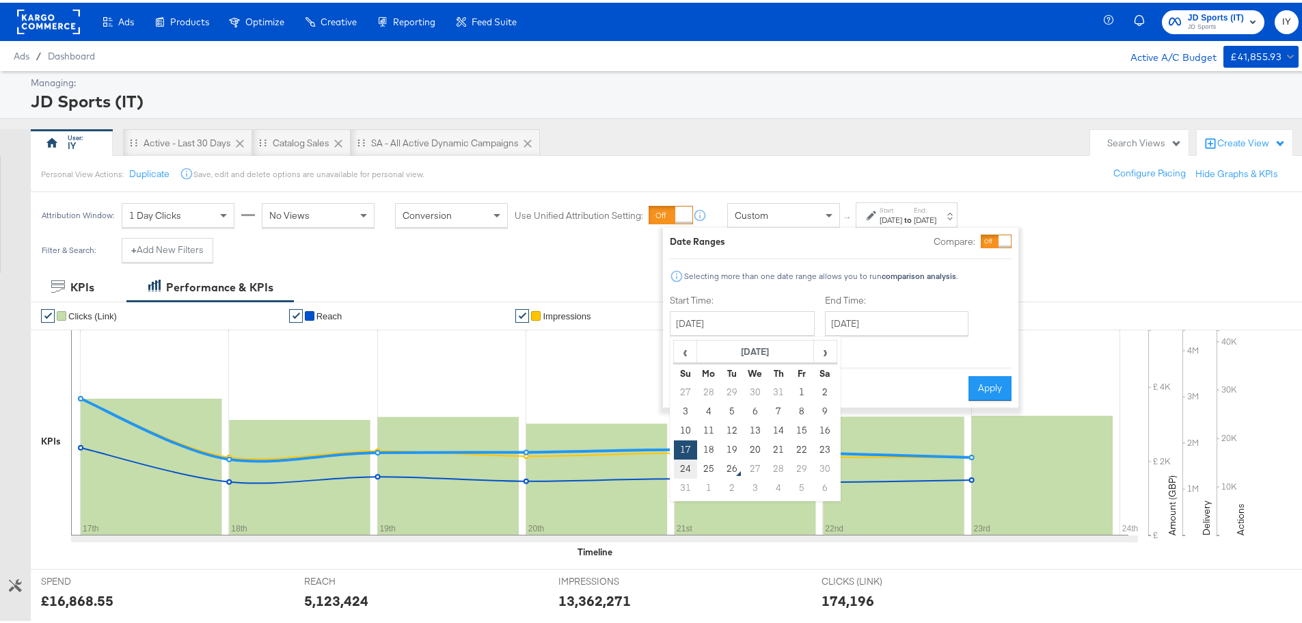
click at [688, 461] on td "24" at bounding box center [685, 466] width 23 height 19
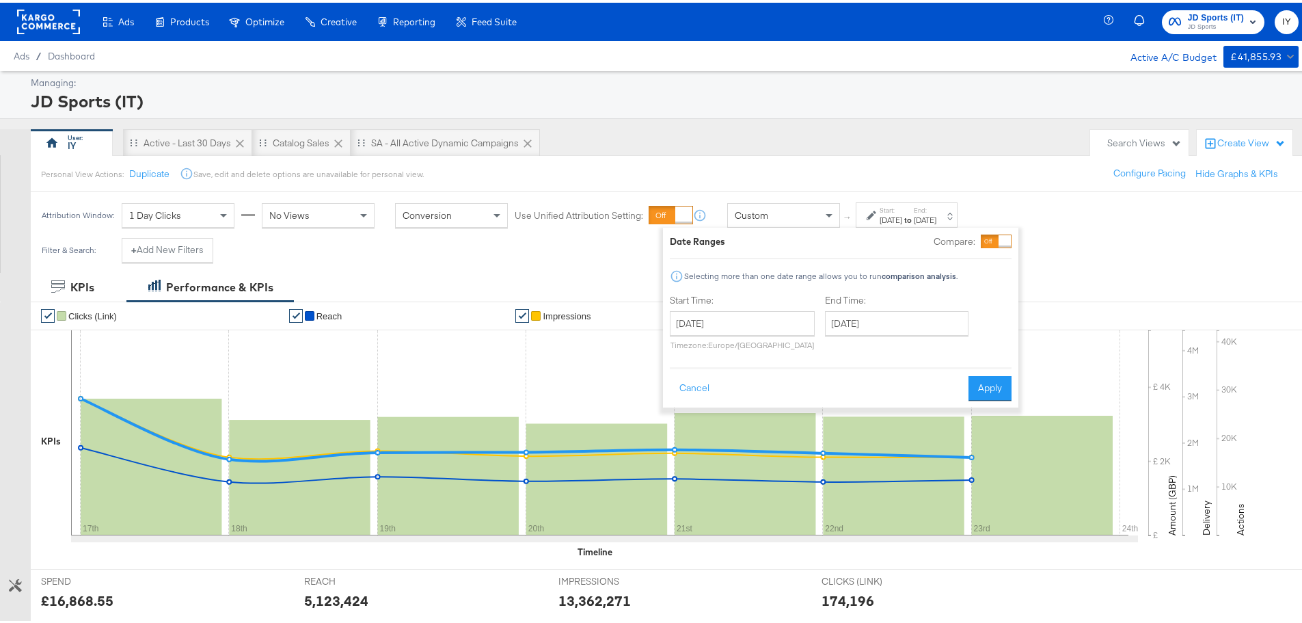
type input "[DATE]"
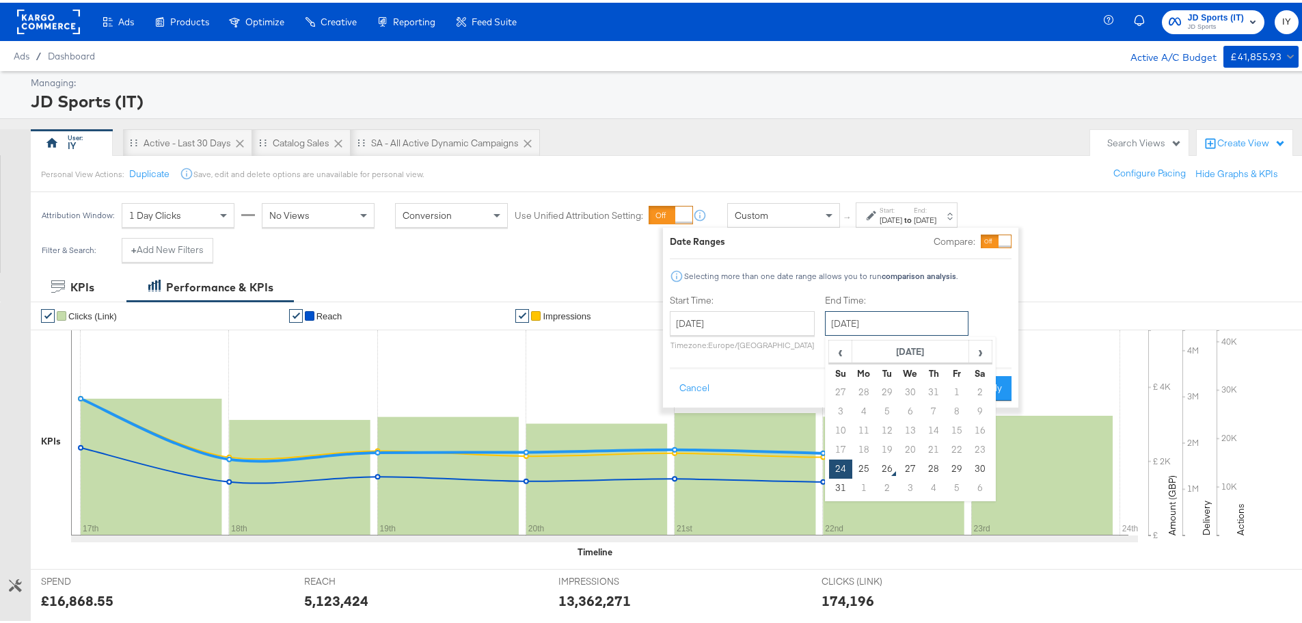
click at [858, 321] on input "[DATE]" at bounding box center [897, 320] width 144 height 25
click at [1001, 377] on button "Apply" at bounding box center [990, 385] width 43 height 25
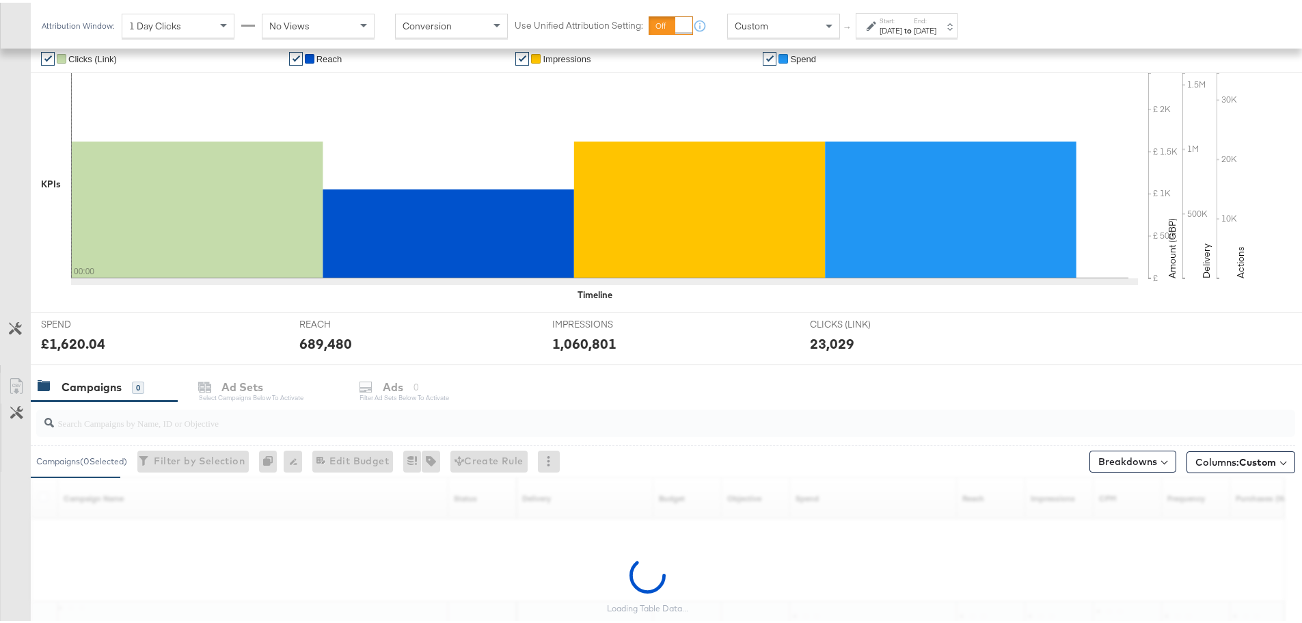
scroll to position [374, 0]
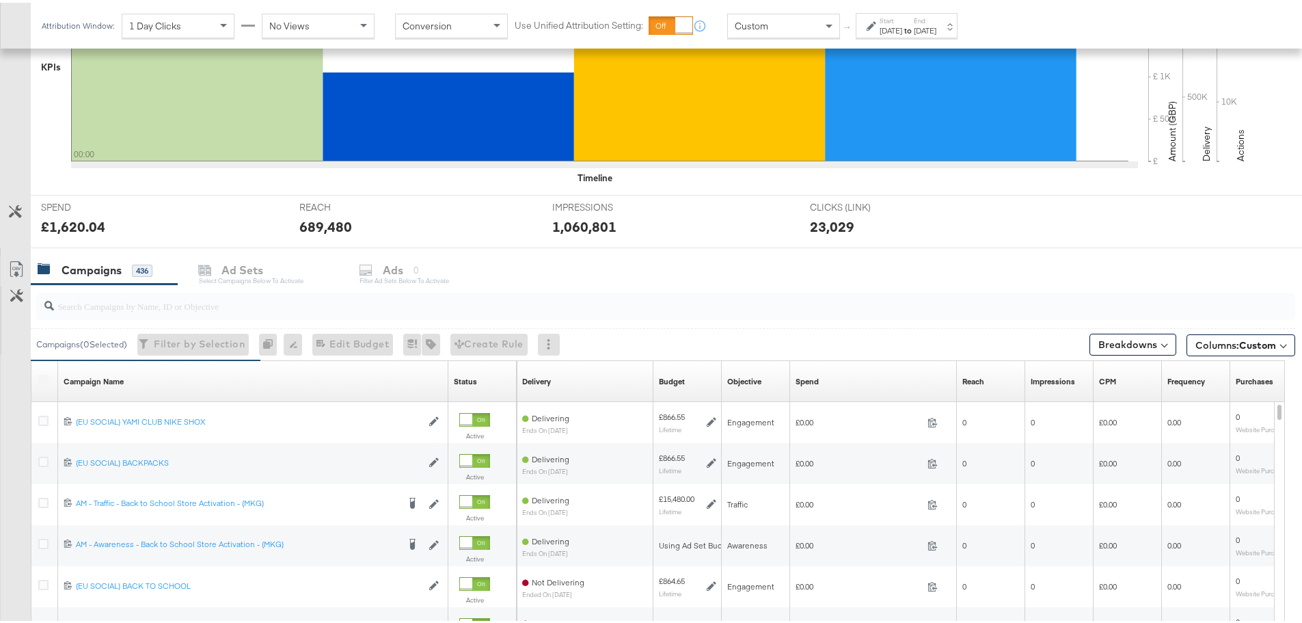
click at [114, 293] on input "search" at bounding box center [617, 297] width 1126 height 27
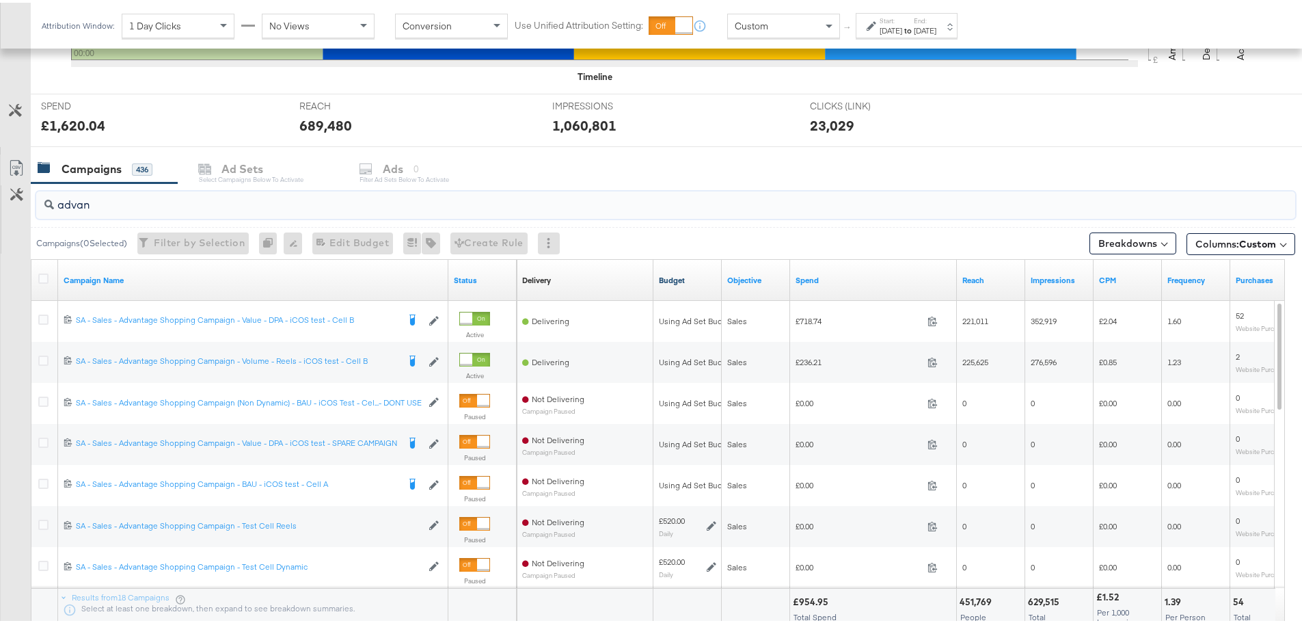
scroll to position [579, 0]
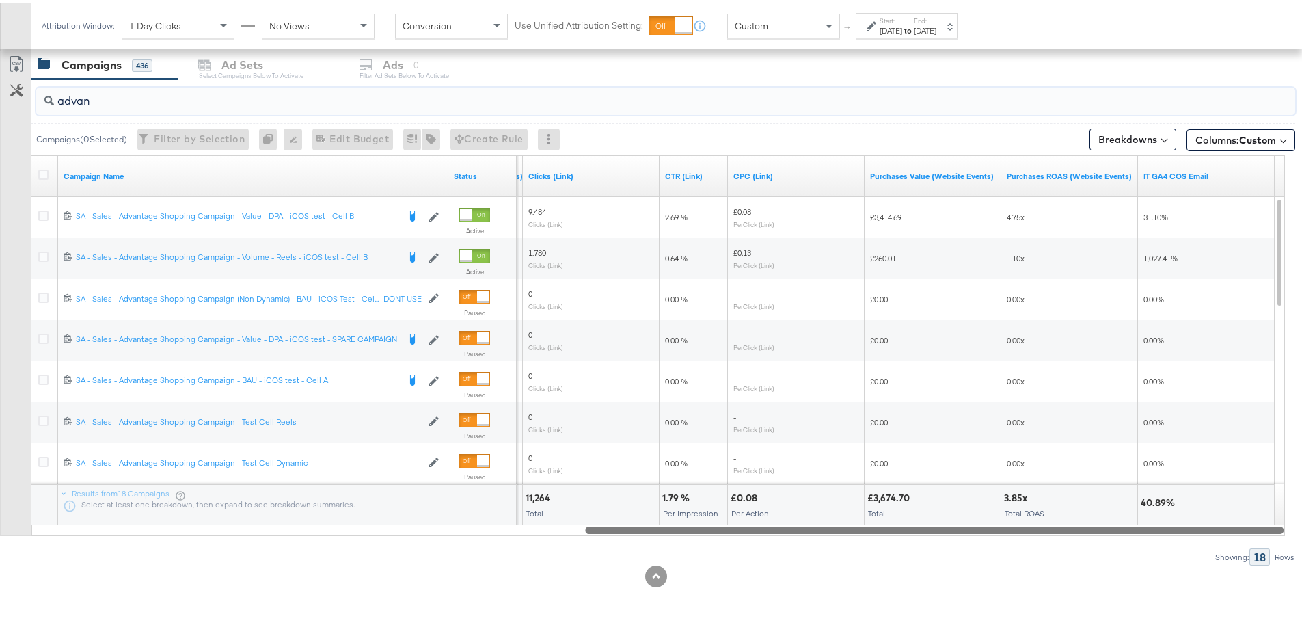
drag, startPoint x: 619, startPoint y: 524, endPoint x: 1312, endPoint y: 559, distance: 694.1
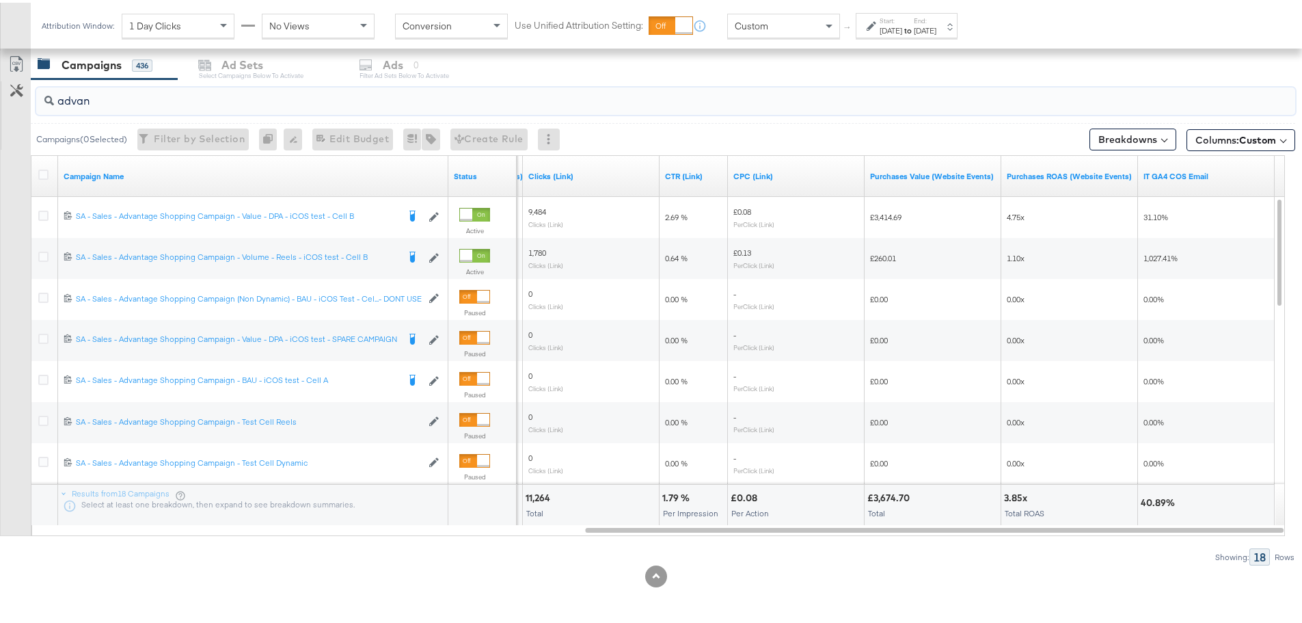
type input "advan"
click at [902, 31] on div "[DATE]" at bounding box center [891, 28] width 23 height 11
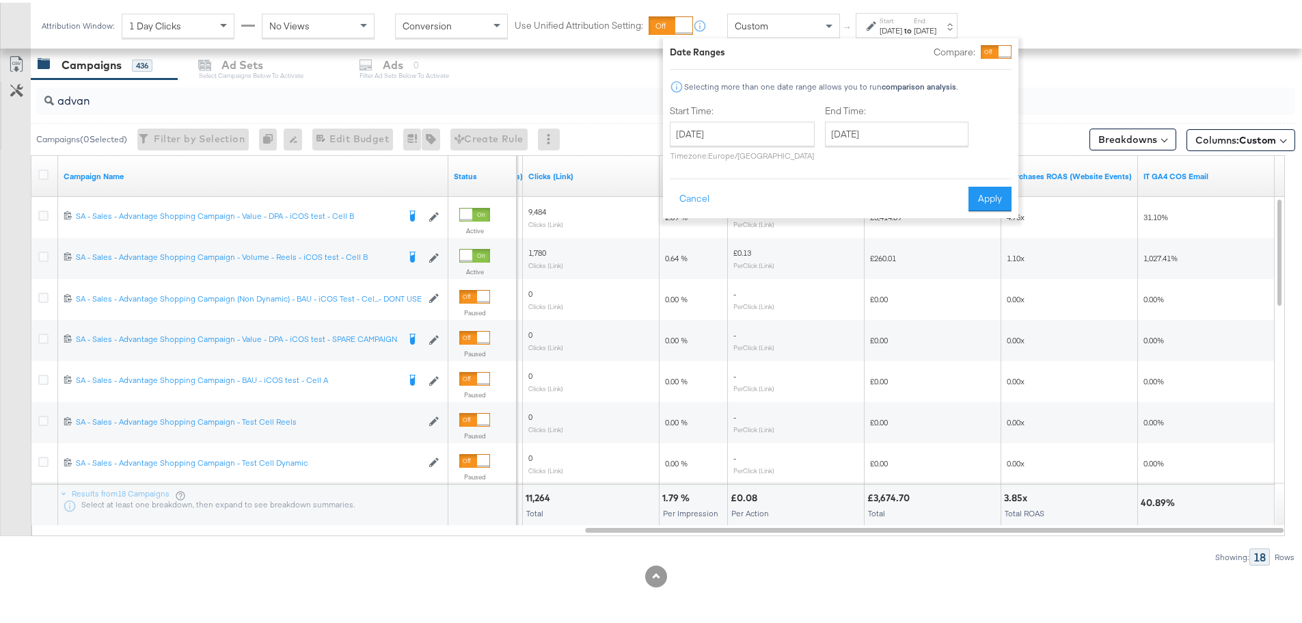
click at [902, 28] on div "[DATE]" at bounding box center [891, 28] width 23 height 11
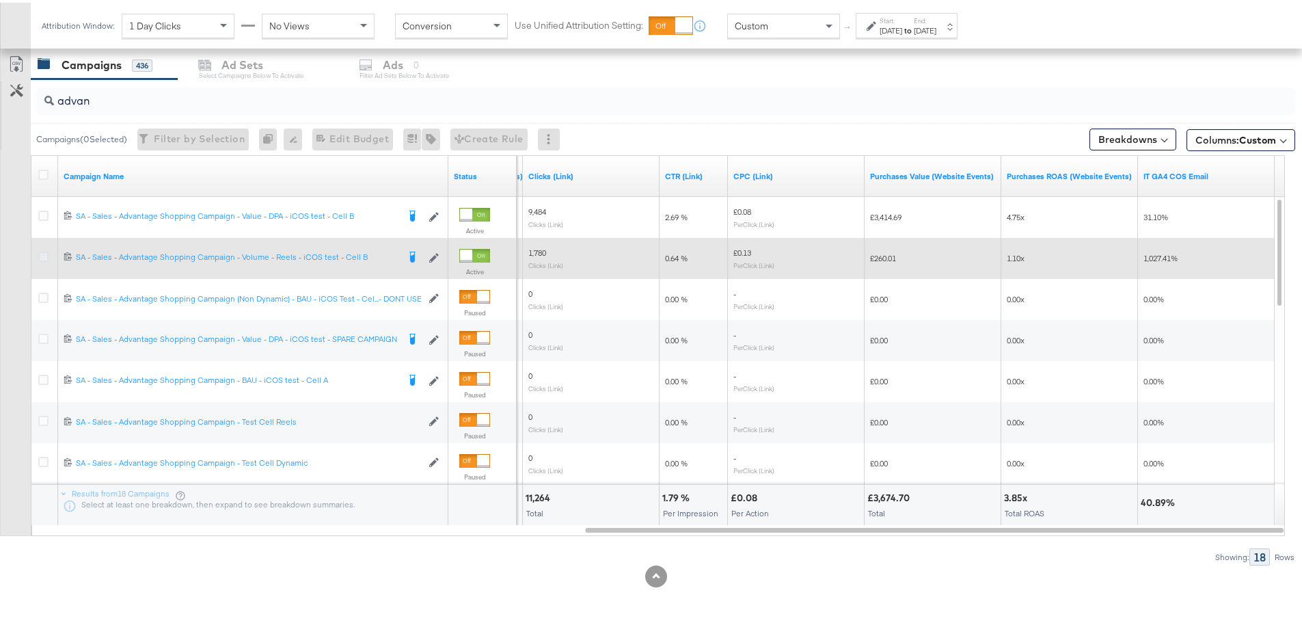
click at [44, 252] on icon at bounding box center [43, 254] width 10 height 10
click at [0, 0] on input "checkbox" at bounding box center [0, 0] width 0 height 0
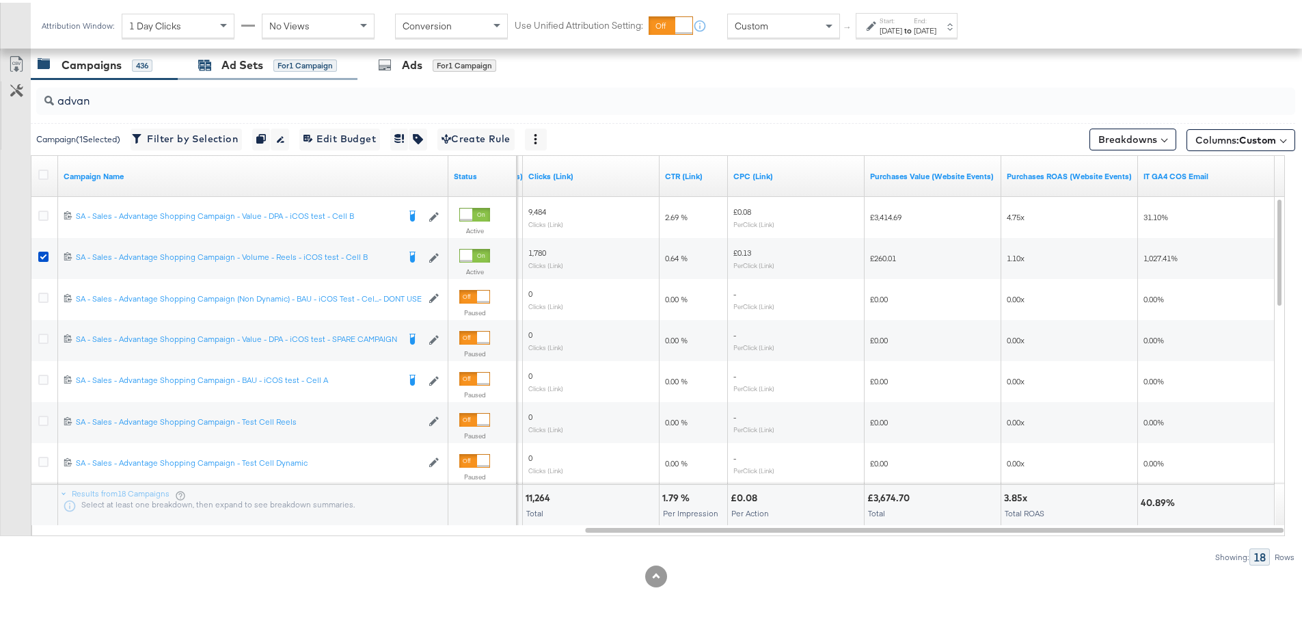
click at [260, 65] on div "Ad Sets" at bounding box center [242, 63] width 42 height 16
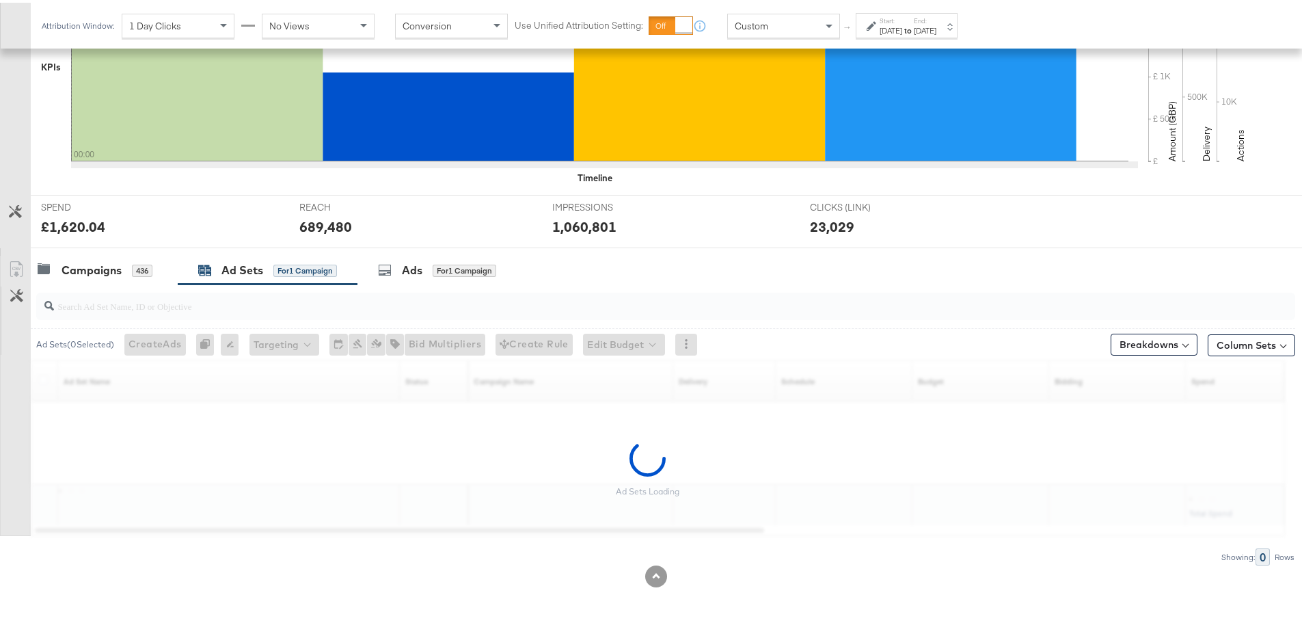
scroll to position [333, 0]
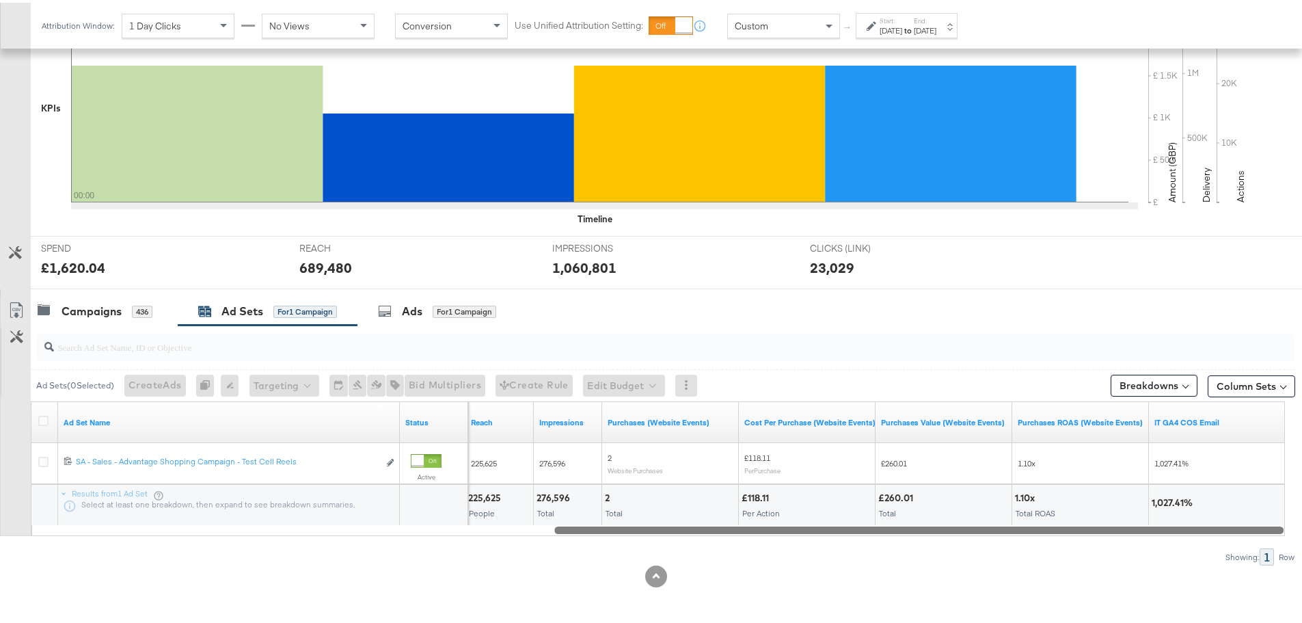
drag, startPoint x: 439, startPoint y: 528, endPoint x: 1133, endPoint y: 587, distance: 696.9
click at [1133, 587] on div "KPIs Performance & KPIs Customize KPIs ✔ Clicks (Link) ✔ Reach ✔ Impressions ✔ …" at bounding box center [656, 279] width 1312 height 685
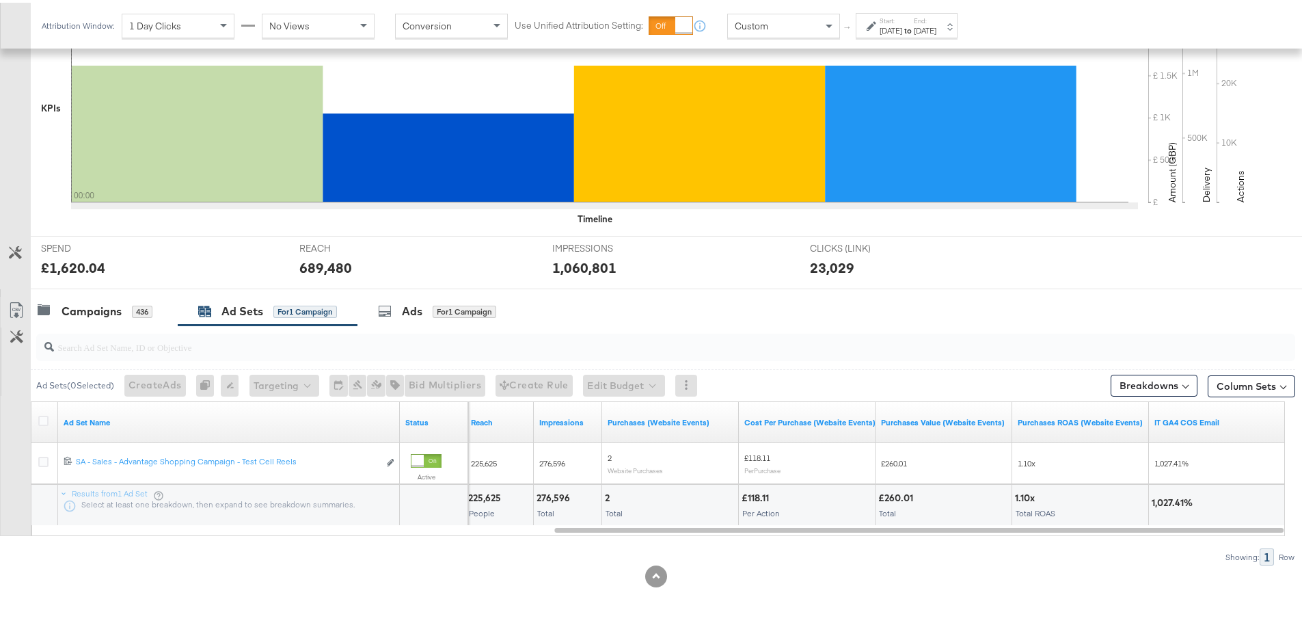
click at [401, 290] on div at bounding box center [656, 291] width 1312 height 11
click at [403, 302] on div "Ads" at bounding box center [412, 309] width 21 height 16
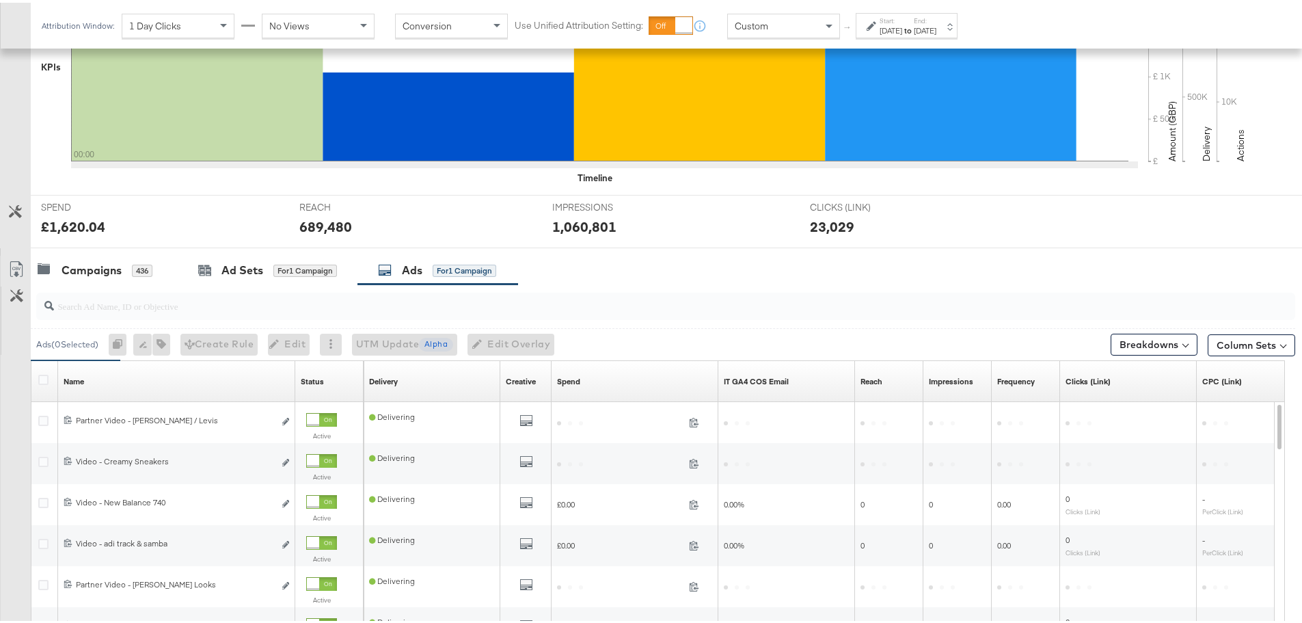
scroll to position [579, 0]
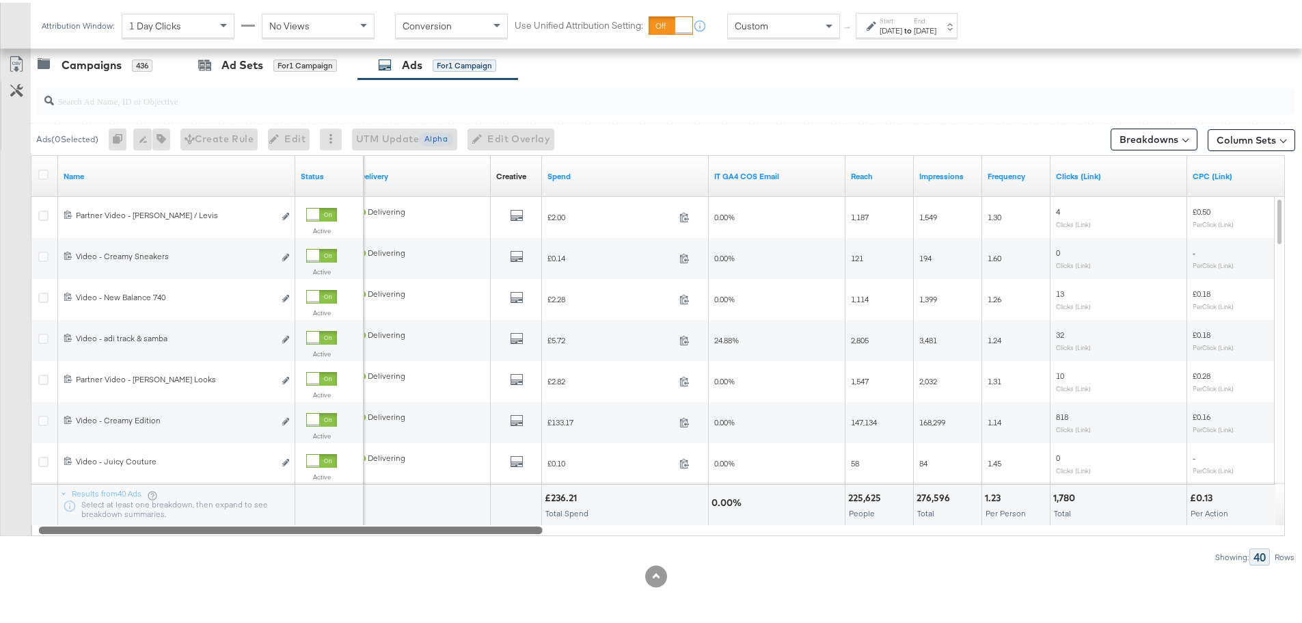
drag, startPoint x: 451, startPoint y: 528, endPoint x: 357, endPoint y: 489, distance: 101.8
click at [357, 489] on div "Name Status Delivery Creative Sorting Unavailable Spend IT GA4 COS Email Reach …" at bounding box center [658, 342] width 1254 height 381
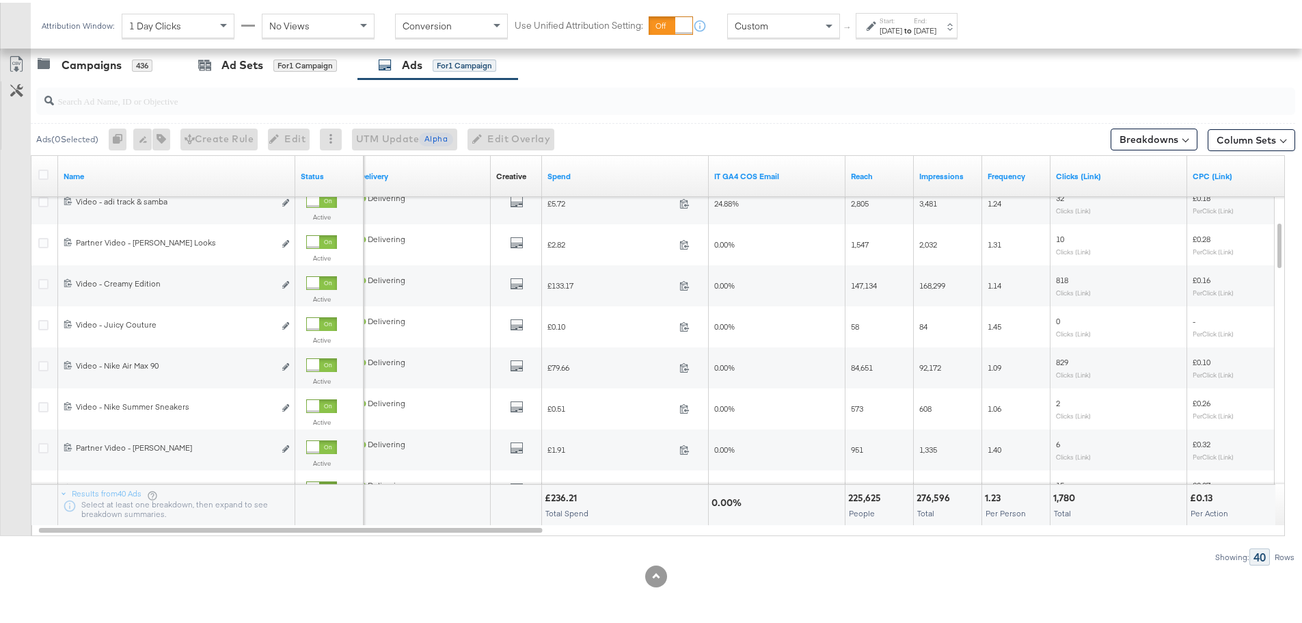
click at [936, 15] on label "End:" at bounding box center [925, 18] width 23 height 9
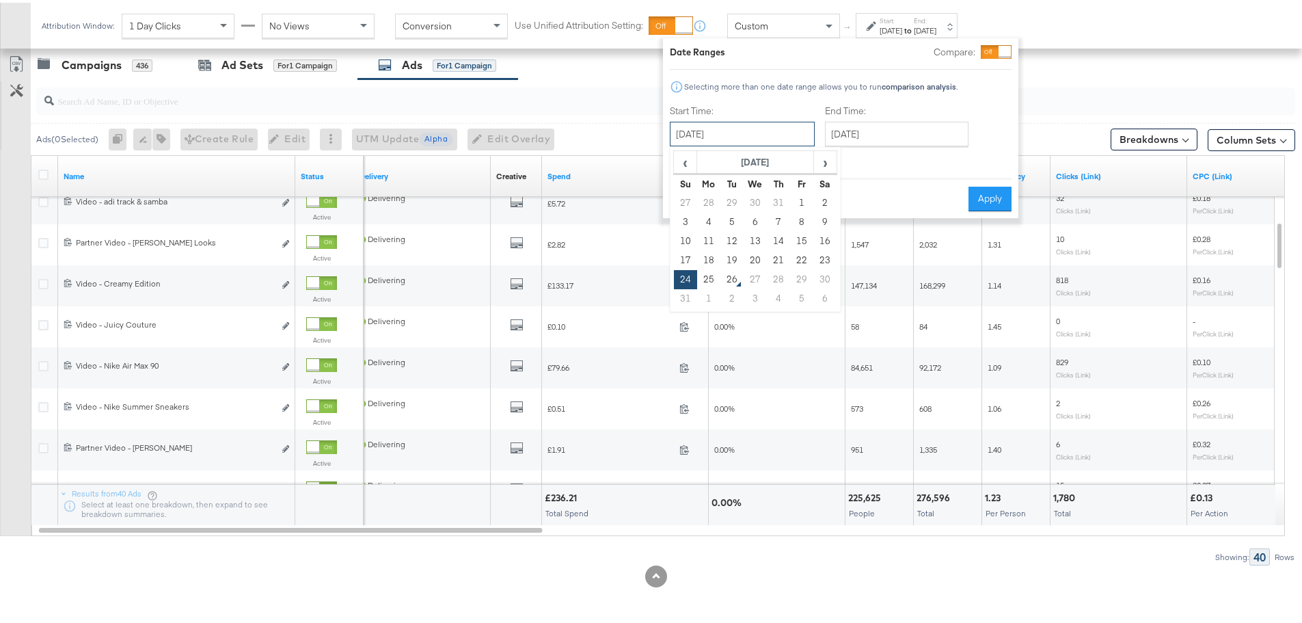
click at [751, 135] on input "[DATE]" at bounding box center [742, 131] width 145 height 25
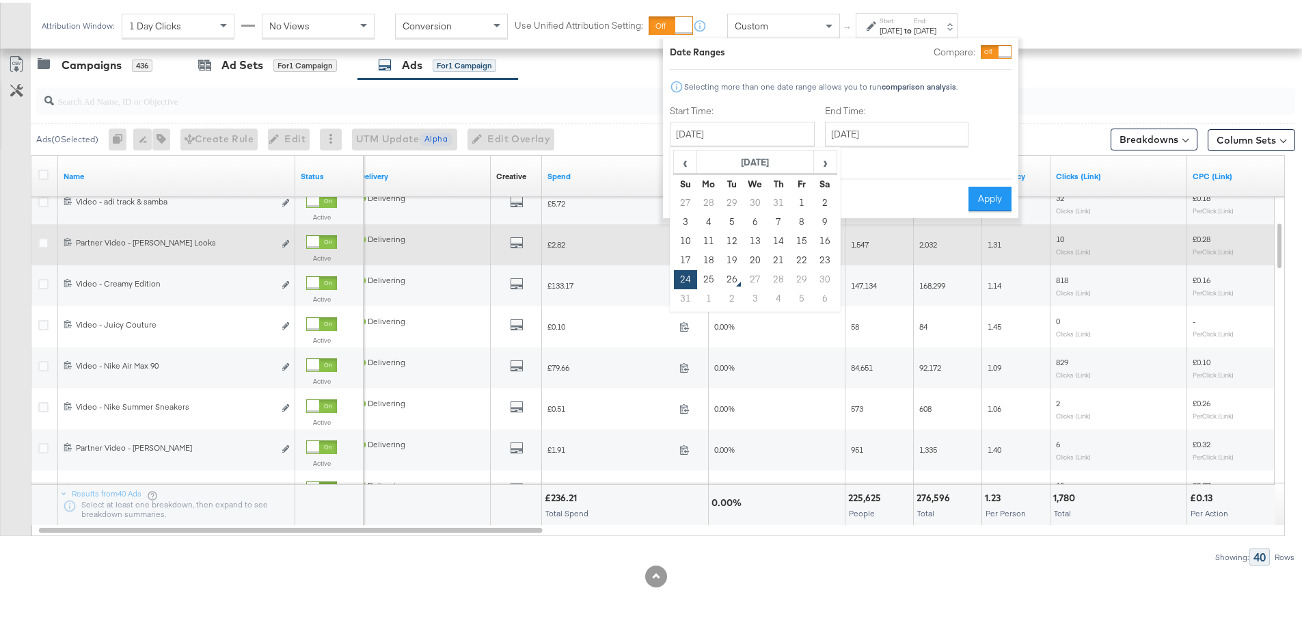
drag, startPoint x: 686, startPoint y: 256, endPoint x: 714, endPoint y: 237, distance: 33.9
click at [686, 256] on td "17" at bounding box center [685, 257] width 23 height 19
type input "[DATE]"
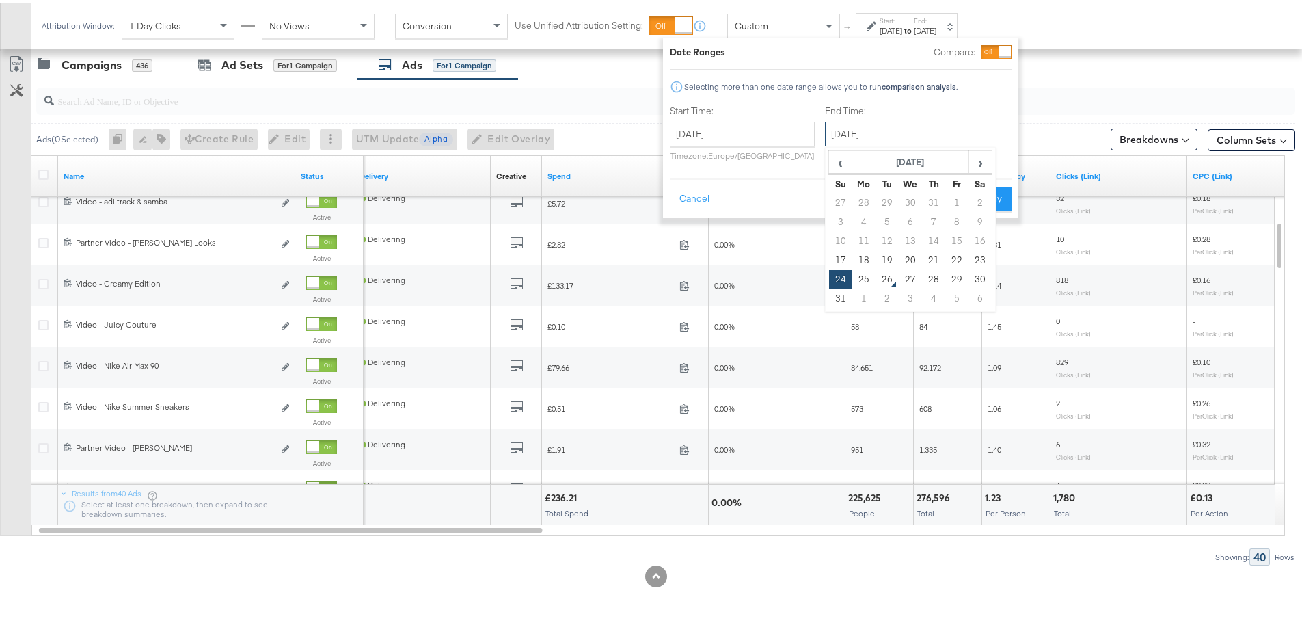
click at [944, 141] on input "[DATE]" at bounding box center [897, 131] width 144 height 25
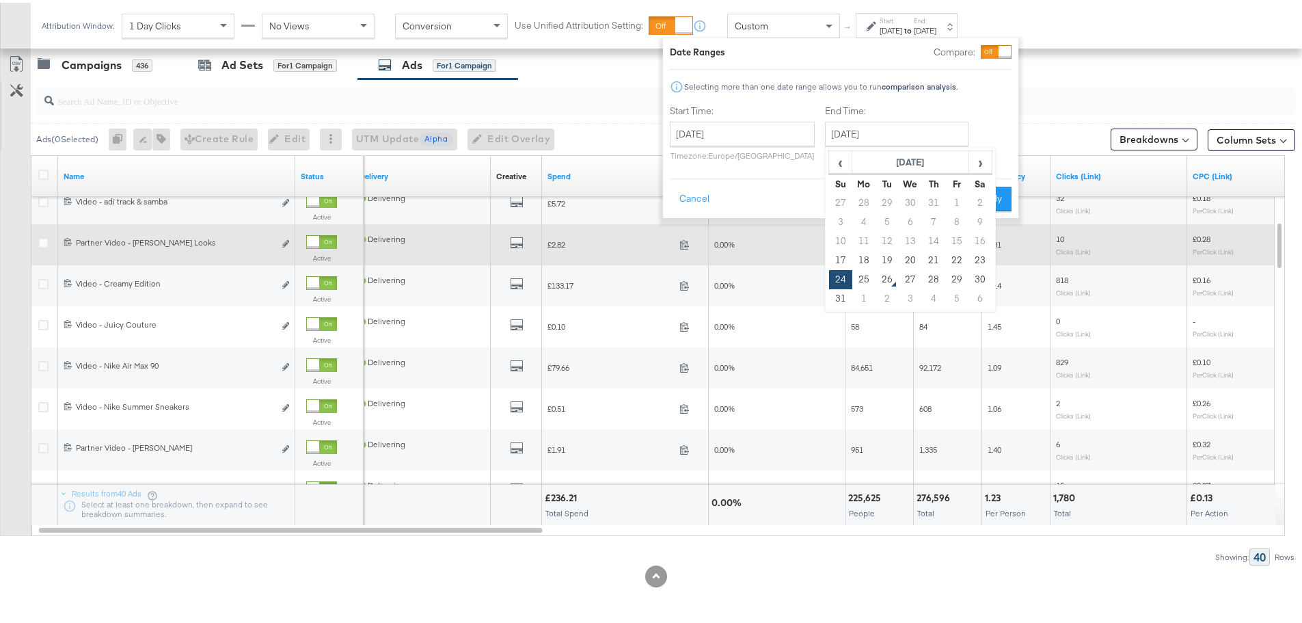
drag, startPoint x: 974, startPoint y: 254, endPoint x: 985, endPoint y: 224, distance: 32.0
click at [974, 254] on td "23" at bounding box center [980, 257] width 23 height 19
type input "[DATE]"
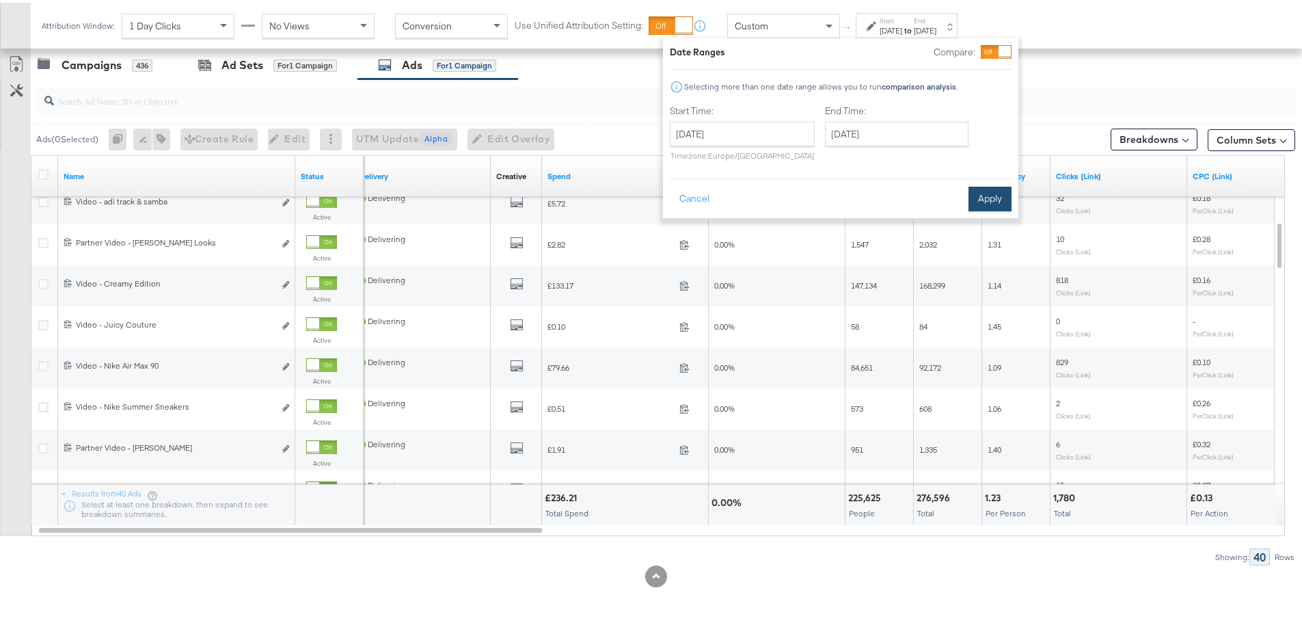
click at [990, 187] on button "Apply" at bounding box center [990, 196] width 43 height 25
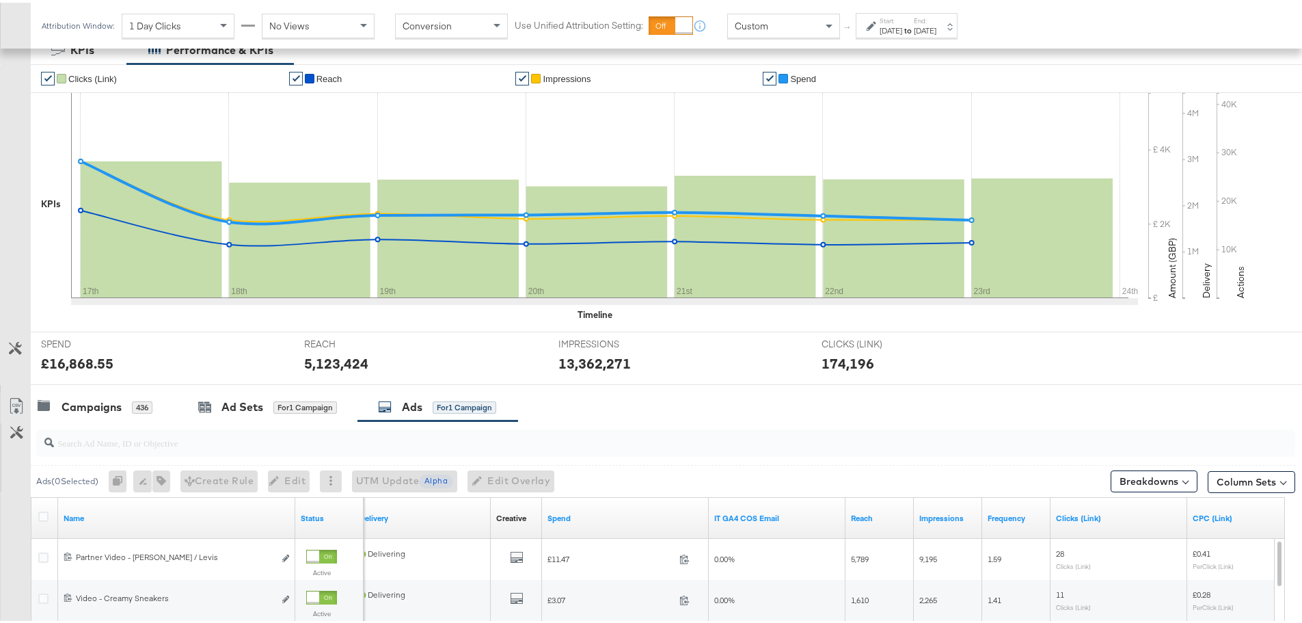
scroll to position [0, 0]
